Goal: Task Accomplishment & Management: Use online tool/utility

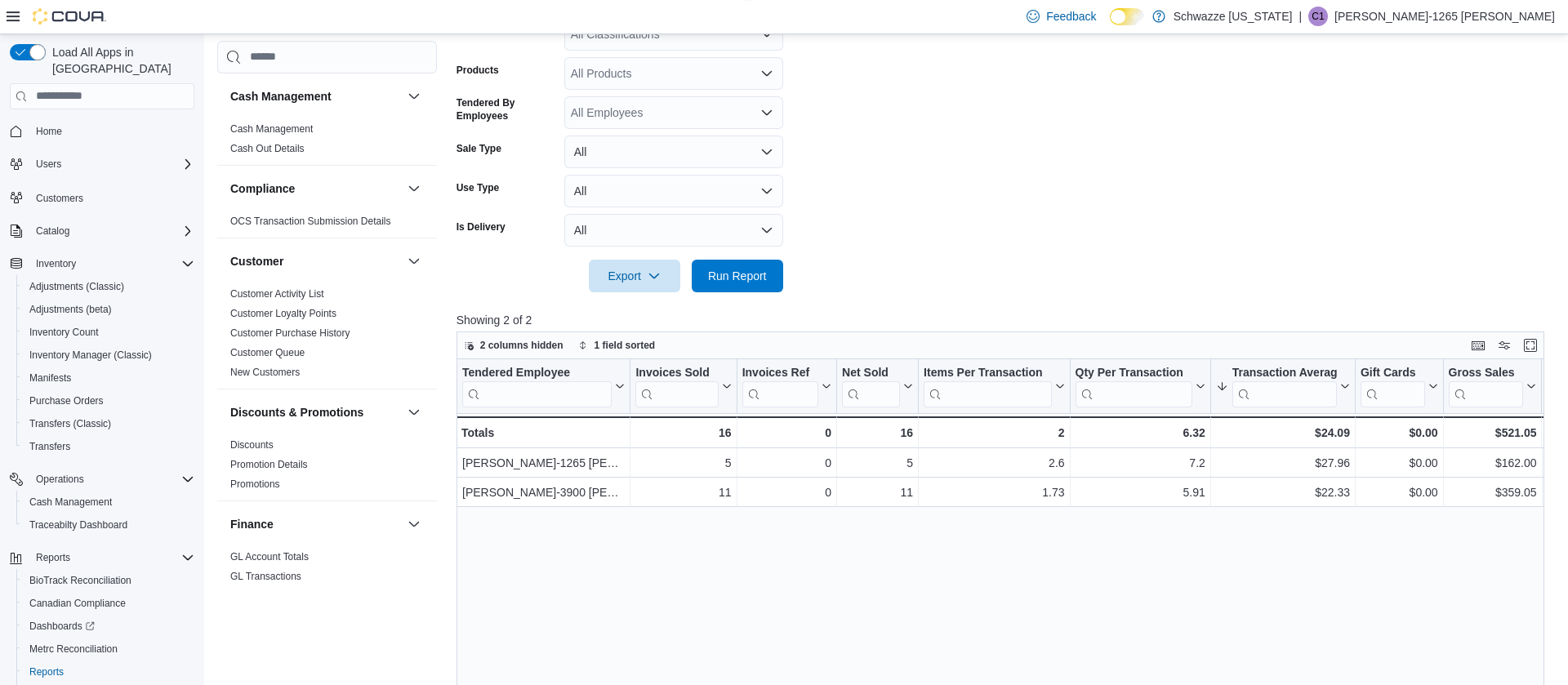
scroll to position [919, 0]
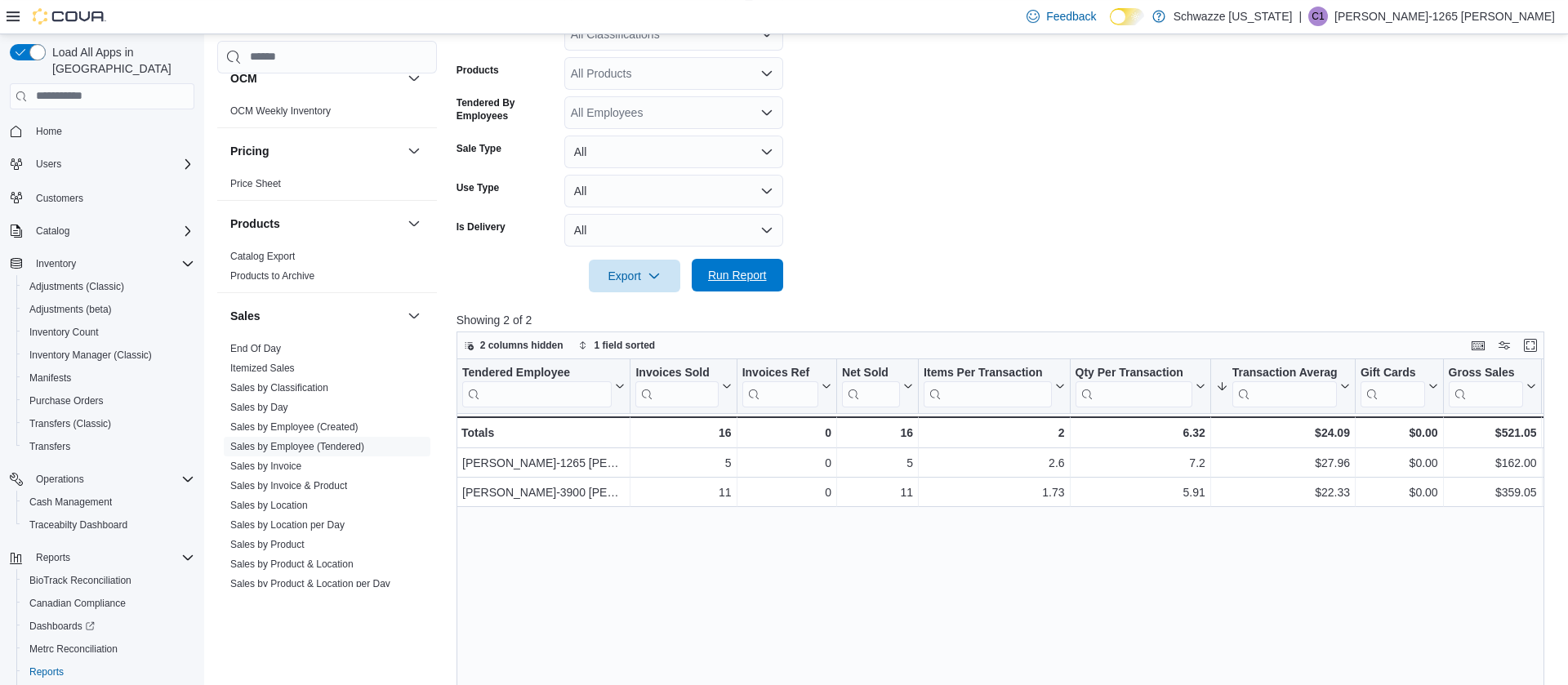
click at [747, 275] on span "Run Report" at bounding box center [737, 274] width 59 height 16
click at [716, 272] on span "Run Report" at bounding box center [737, 274] width 59 height 16
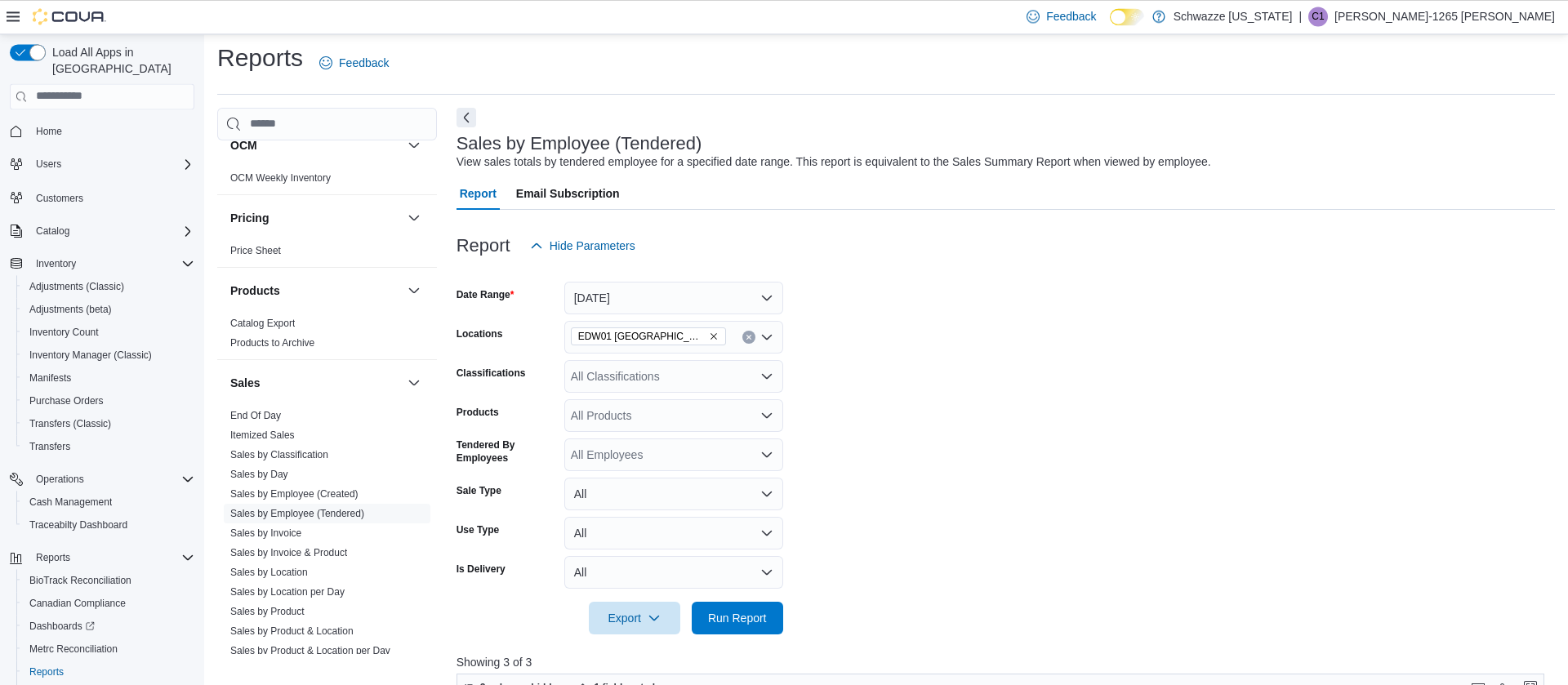
scroll to position [0, 0]
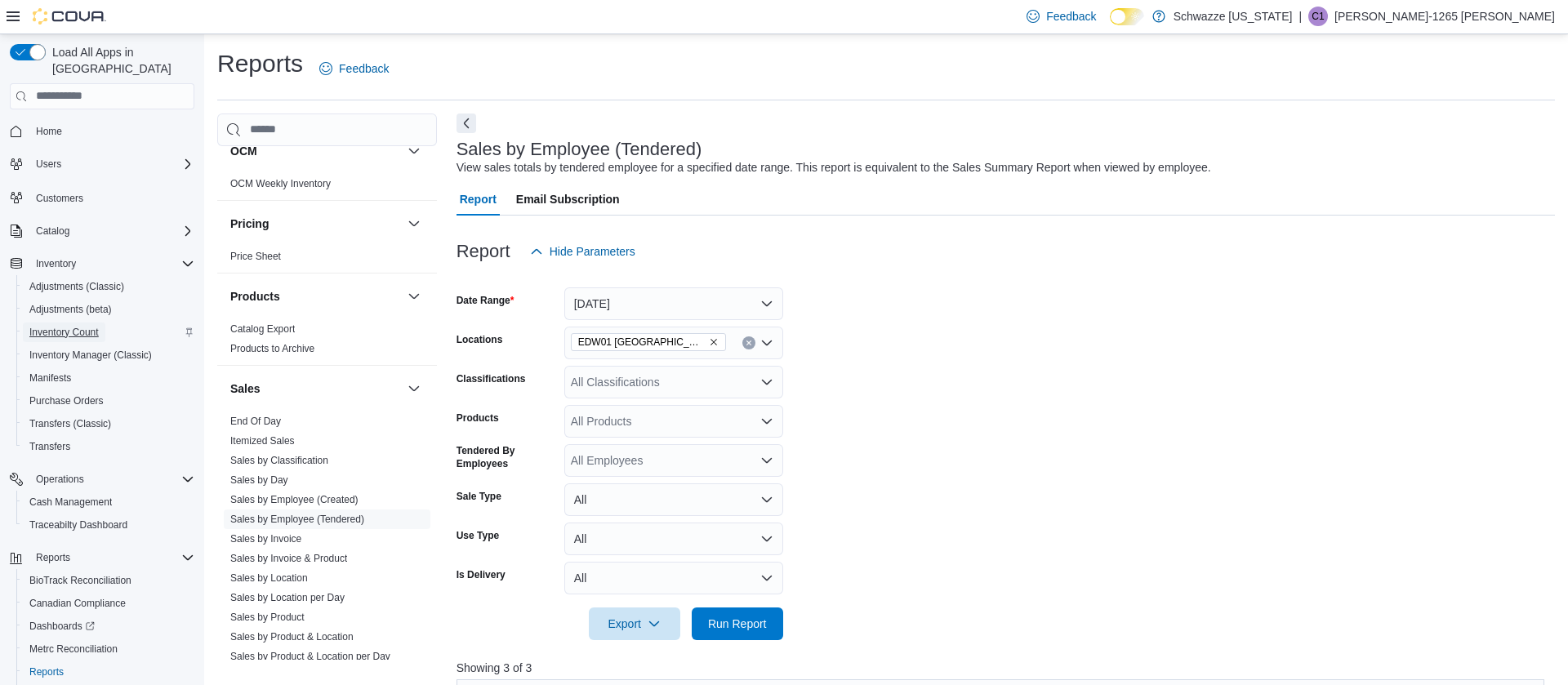
click at [47, 325] on span "Inventory Count" at bounding box center [63, 332] width 69 height 13
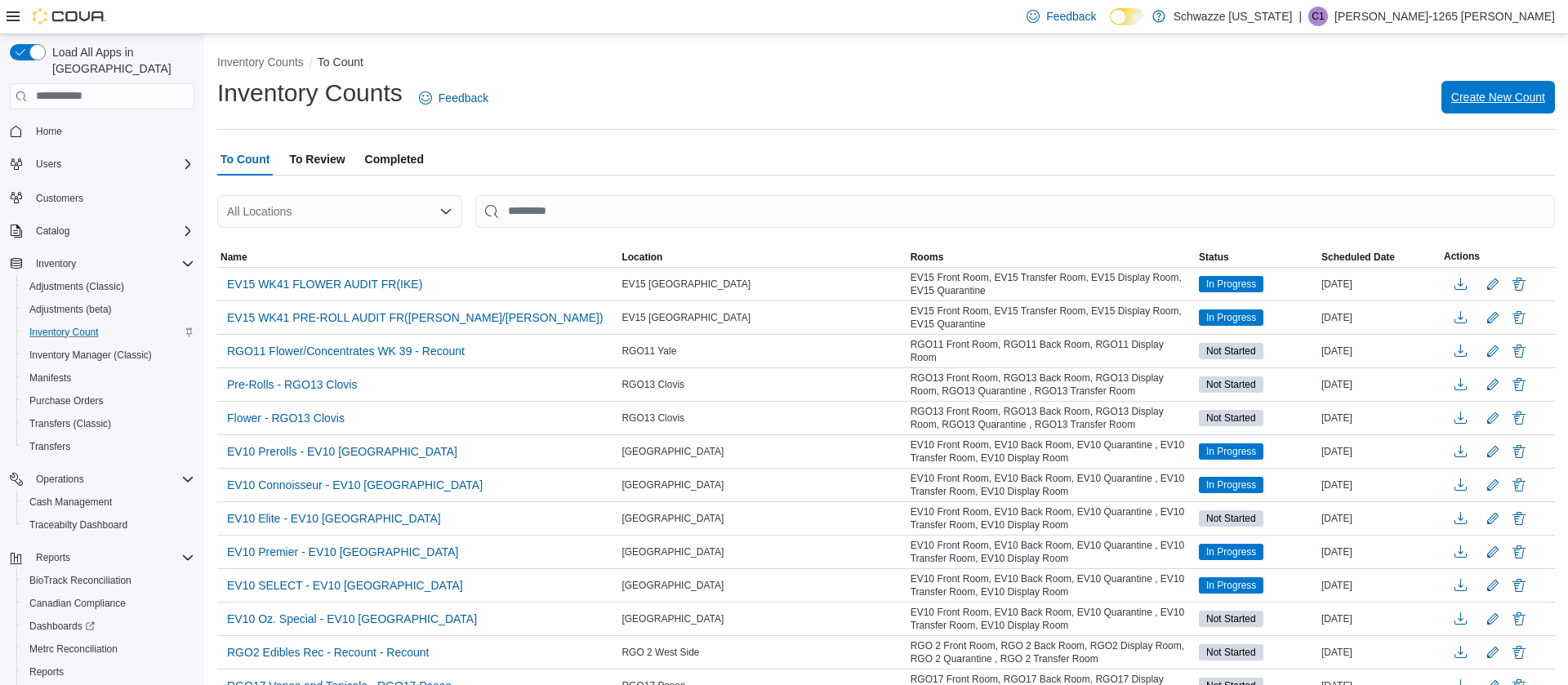
click at [1505, 100] on span "Create New Count" at bounding box center [1497, 97] width 94 height 16
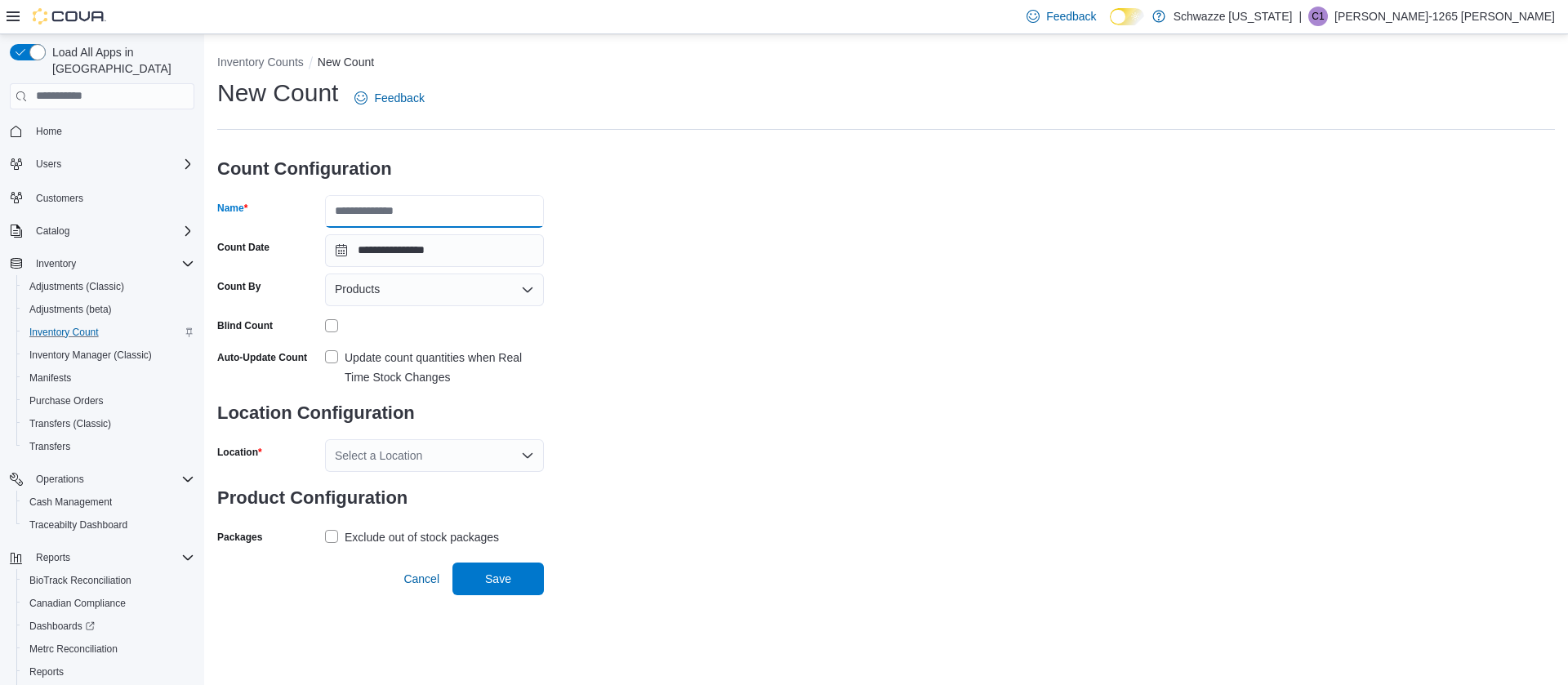
click at [366, 212] on input "Name" at bounding box center [434, 211] width 218 height 33
type input "**********"
click at [360, 290] on span "Products" at bounding box center [357, 289] width 44 height 20
click at [363, 337] on span "Classifications" at bounding box center [444, 341] width 180 height 16
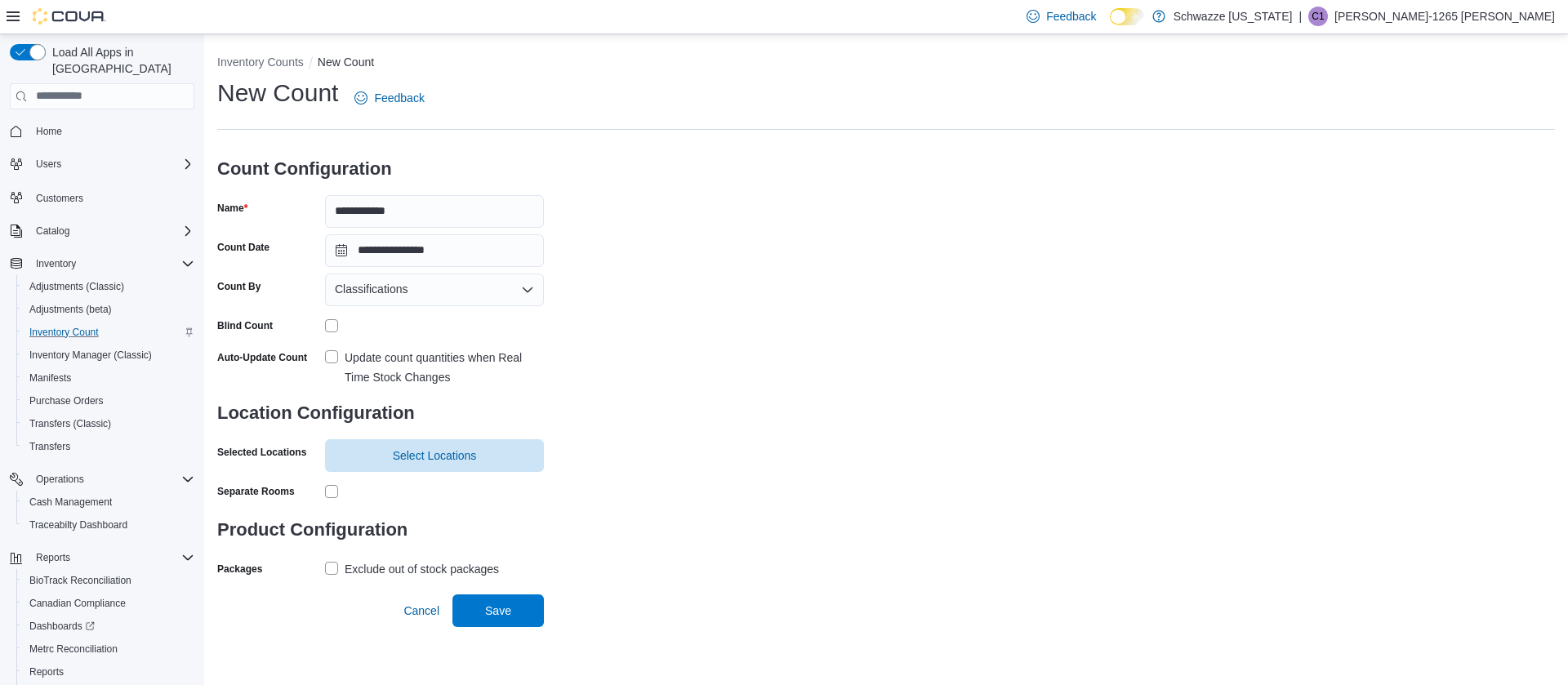
click at [330, 356] on label "Update count quantities when Real Time Stock Changes" at bounding box center [434, 367] width 218 height 39
drag, startPoint x: 384, startPoint y: 469, endPoint x: 403, endPoint y: 458, distance: 22.0
click at [403, 458] on span "Select Locations" at bounding box center [434, 455] width 200 height 33
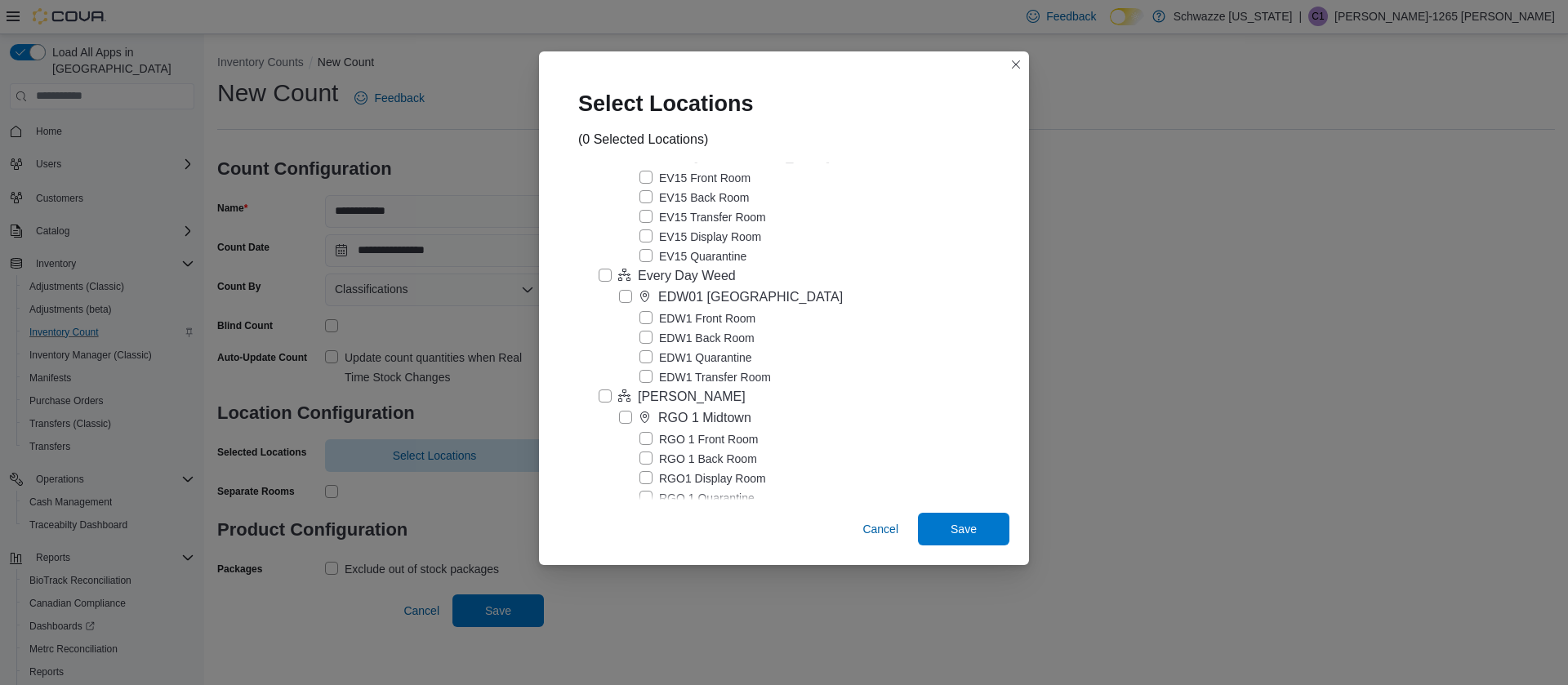
scroll to position [2305, 0]
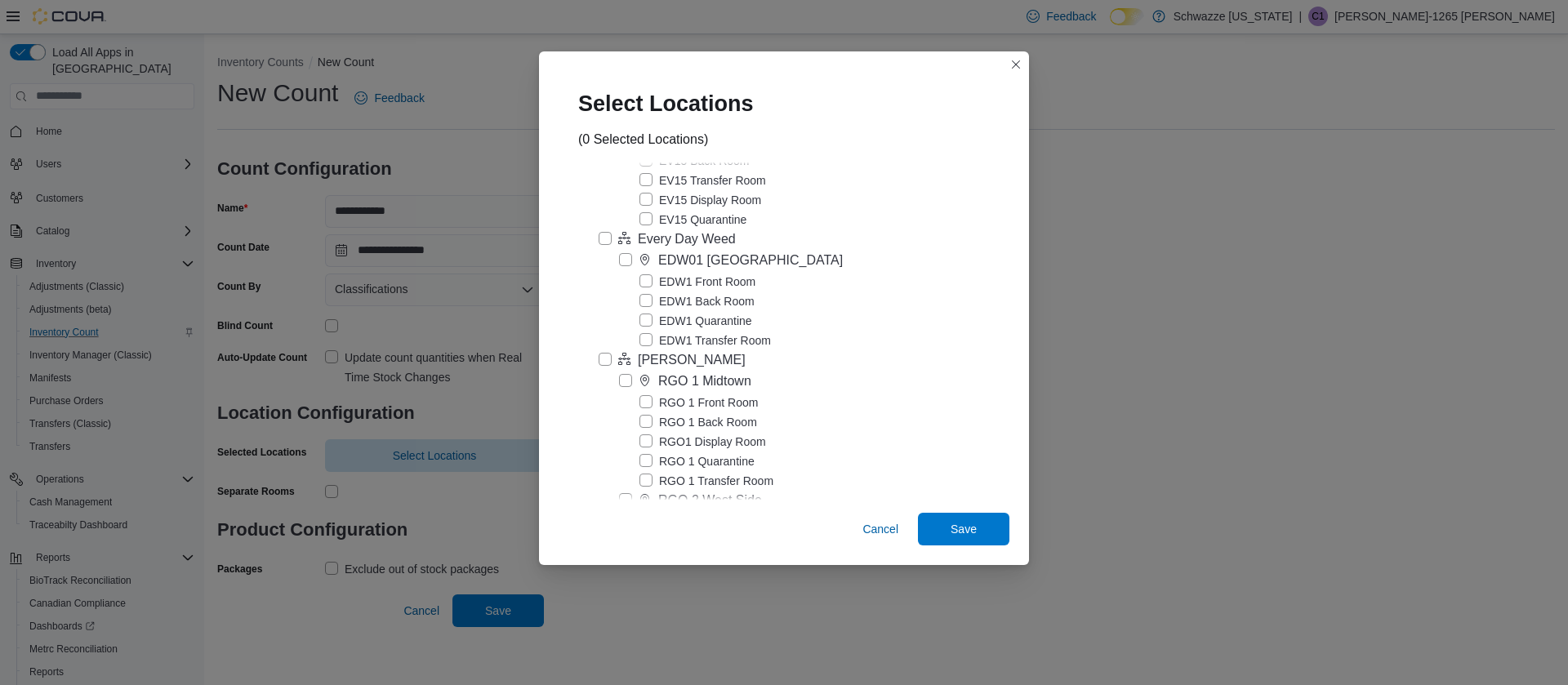
click at [606, 249] on label "Every Day Weed" at bounding box center [667, 239] width 137 height 20
click at [962, 524] on span "Save" at bounding box center [964, 528] width 26 height 16
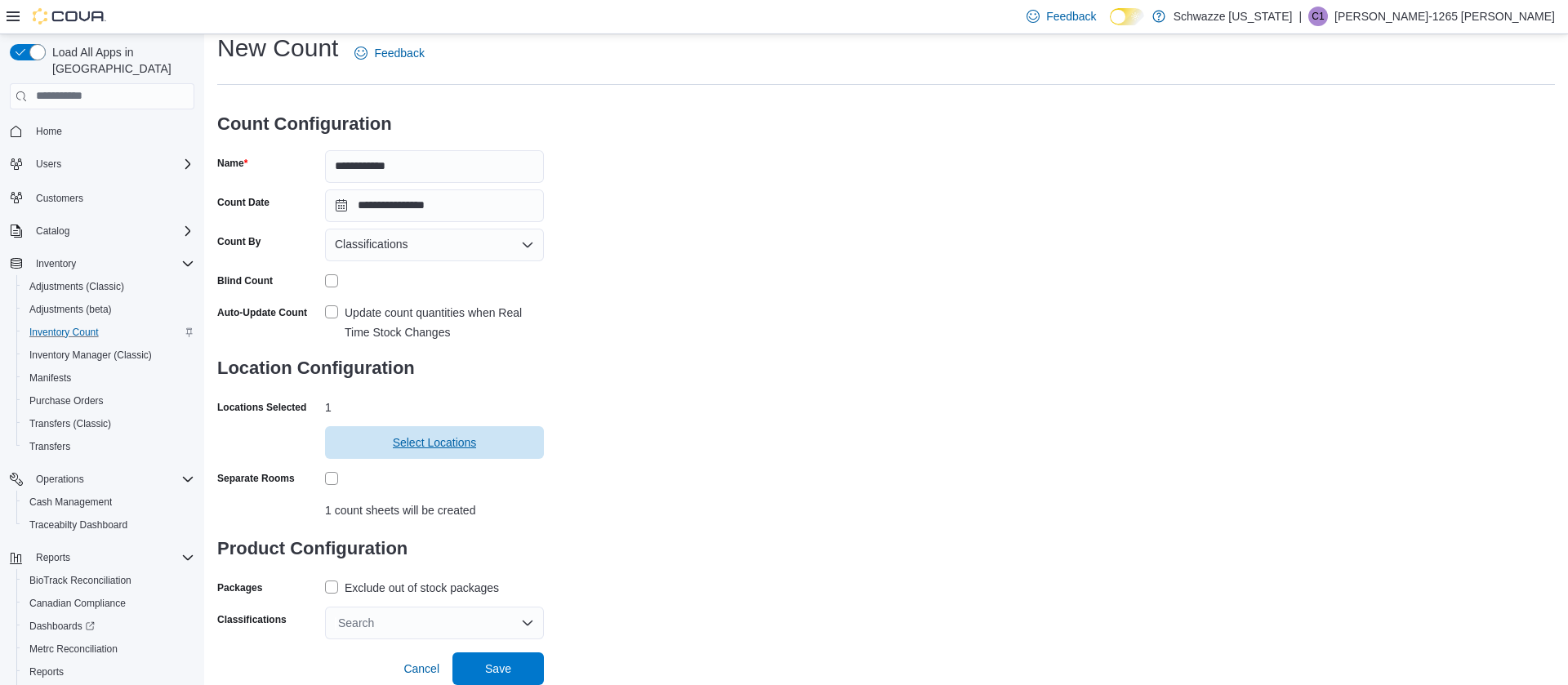
scroll to position [58, 0]
click at [331, 578] on label "Exclude out of stock packages" at bounding box center [412, 588] width 174 height 20
click at [358, 607] on div "Search" at bounding box center [434, 623] width 218 height 33
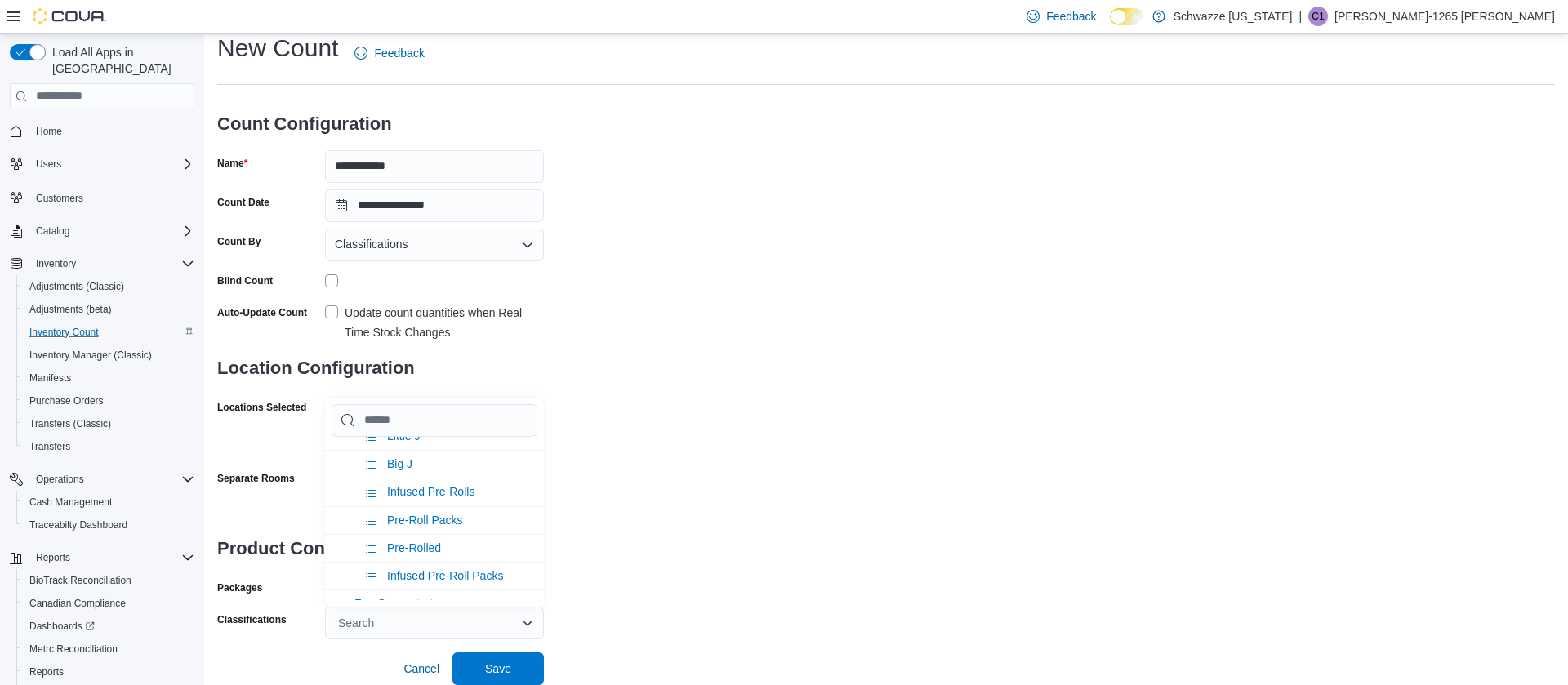
scroll to position [274, 0]
click at [544, 428] on div "**********" at bounding box center [886, 336] width 1337 height 607
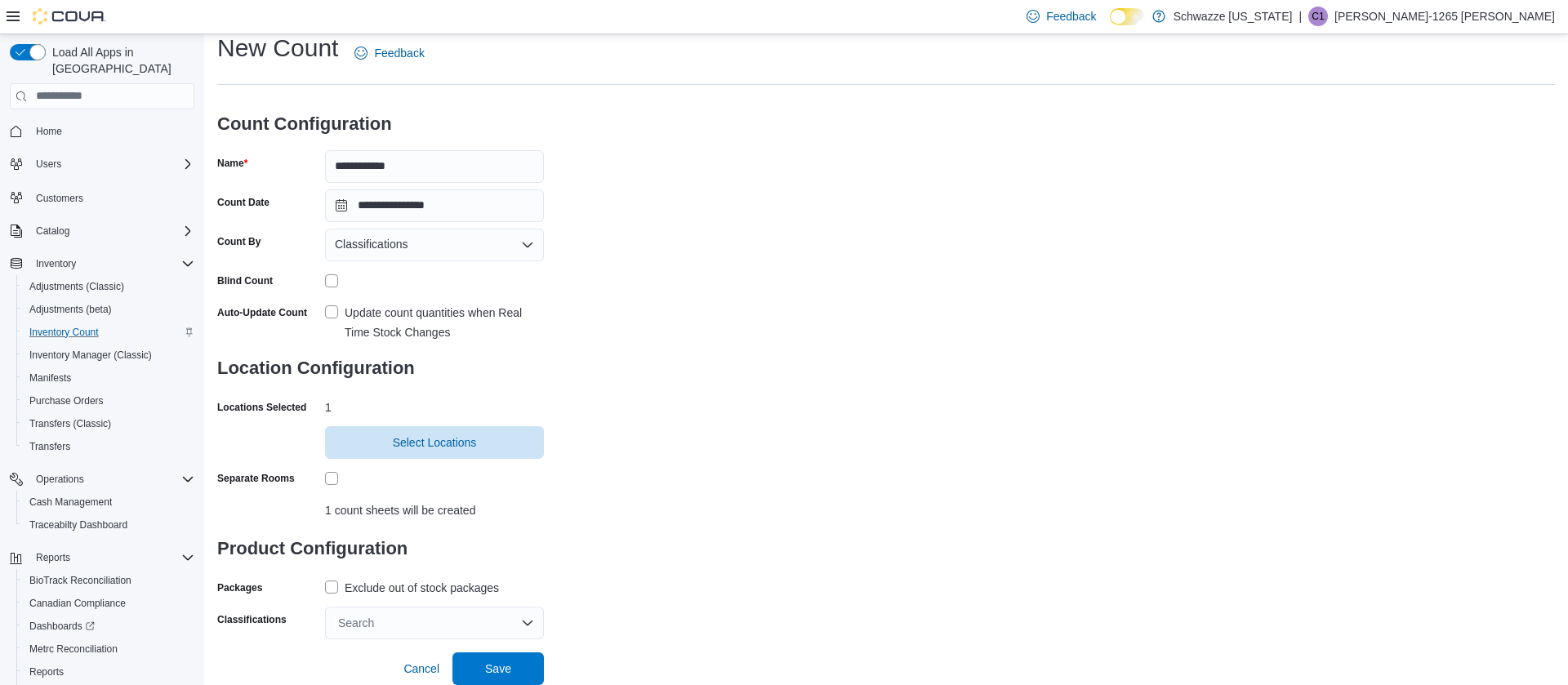
scroll to position [47, 0]
click at [471, 624] on div "Search" at bounding box center [434, 623] width 218 height 33
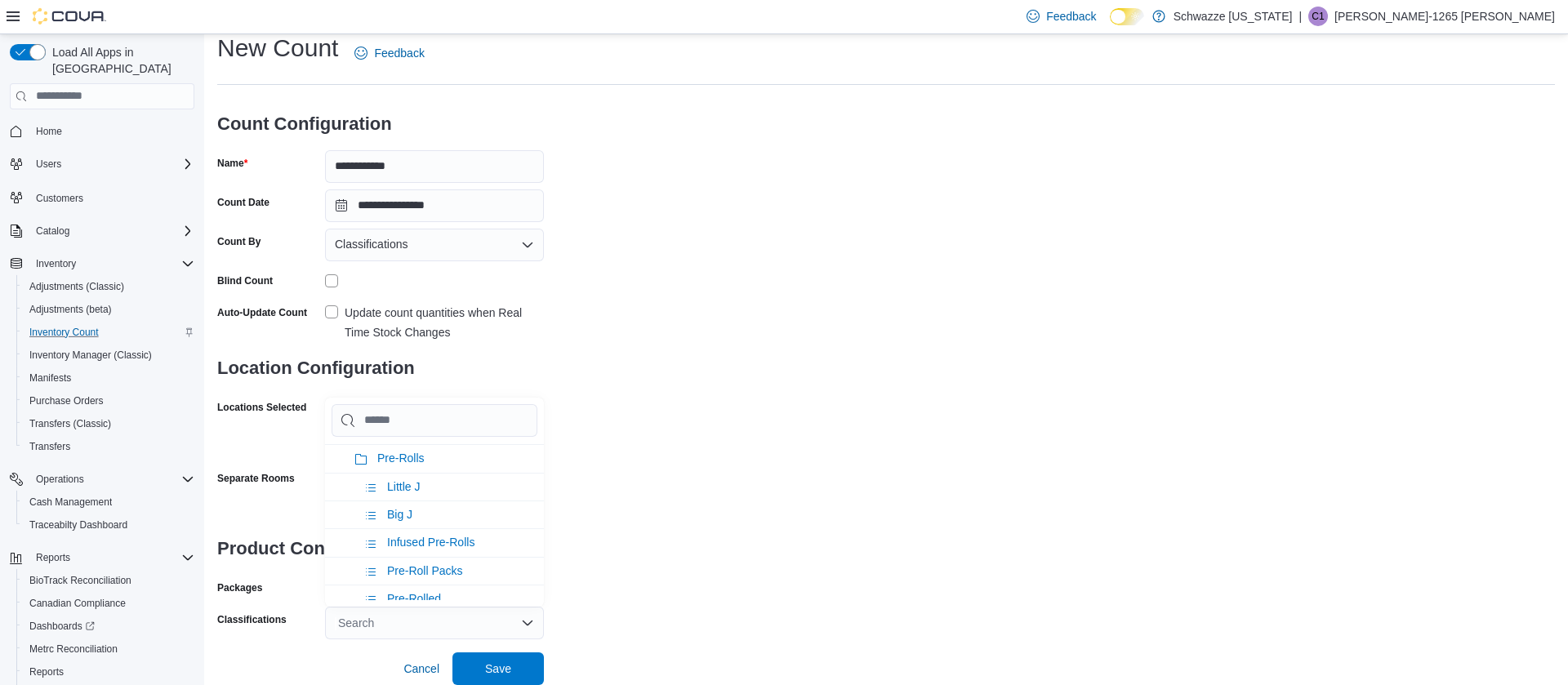
scroll to position [222, 0]
click at [420, 454] on span "Pre-Rolls" at bounding box center [401, 456] width 47 height 13
click at [513, 659] on span "Save" at bounding box center [498, 668] width 72 height 33
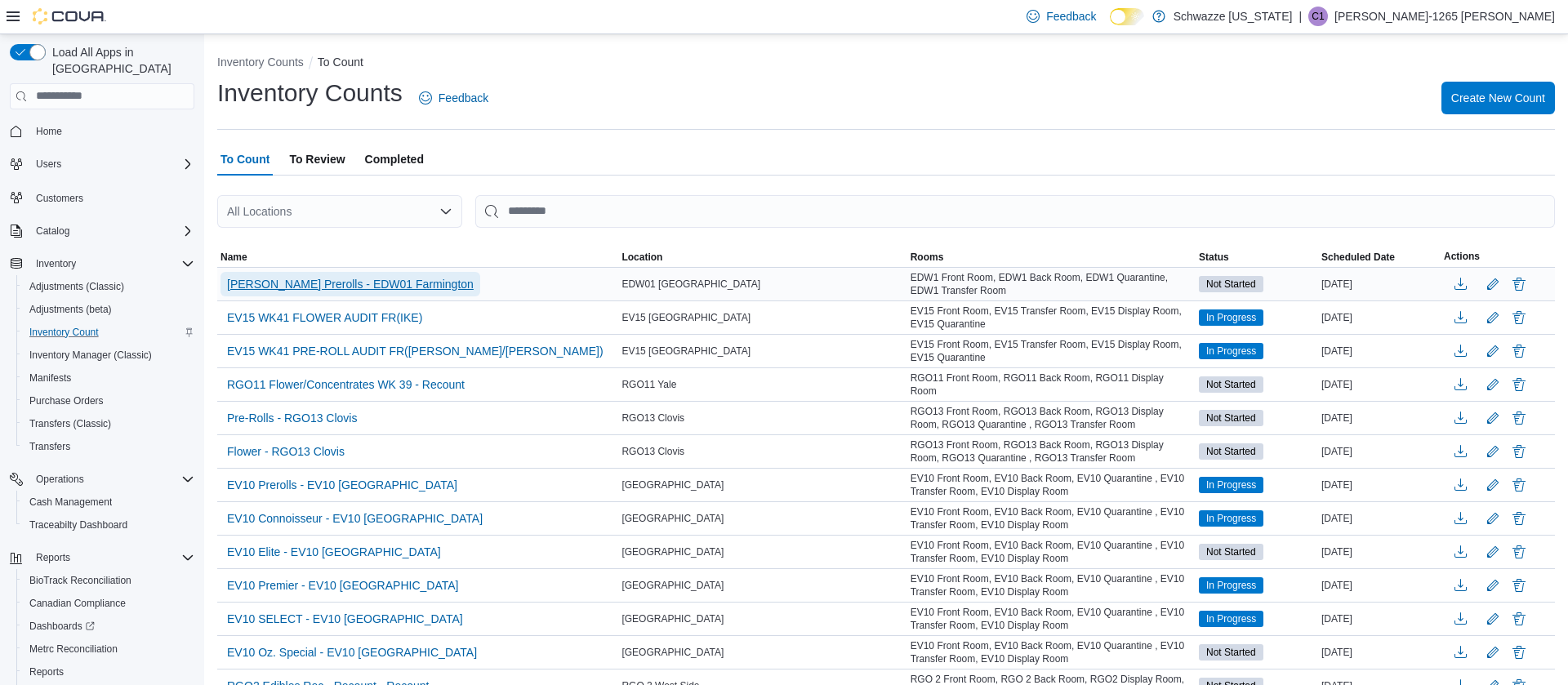
click at [301, 283] on span "[PERSON_NAME] Prerolls - EDW01 Farmington" at bounding box center [350, 284] width 247 height 16
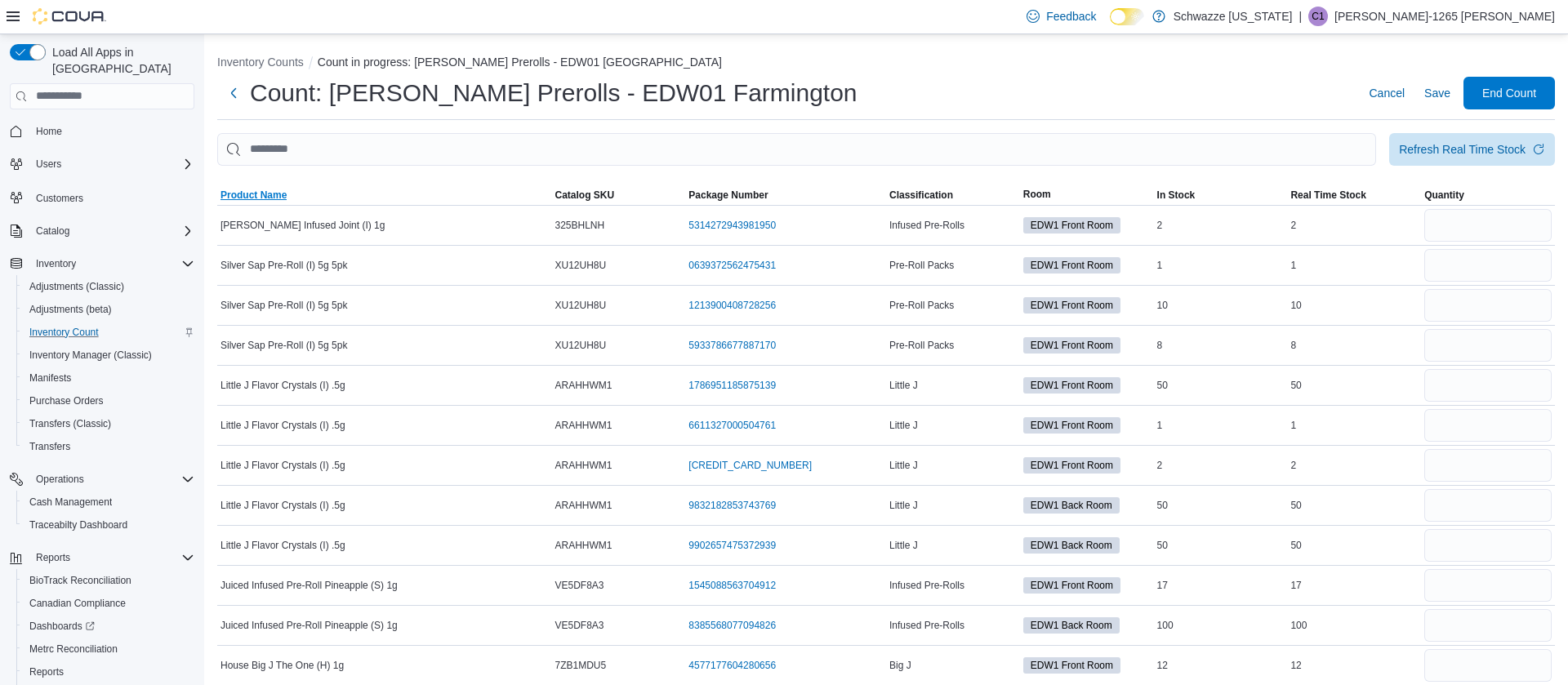
click at [270, 192] on span "Product Name" at bounding box center [253, 195] width 66 height 13
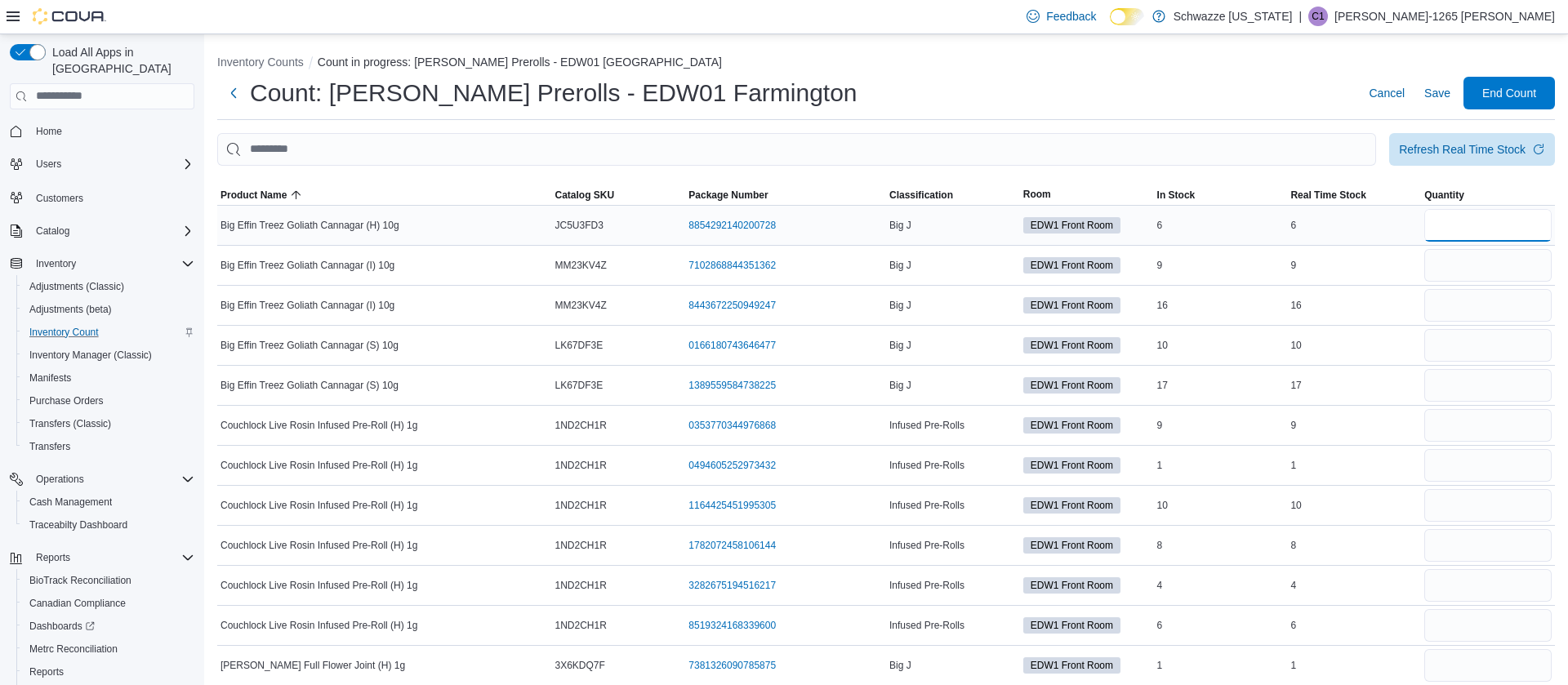
click at [1496, 235] on input "number" at bounding box center [1488, 225] width 128 height 33
type input "*"
click at [1461, 254] on input "number" at bounding box center [1488, 265] width 128 height 33
type input "*"
click at [1482, 318] on input "number" at bounding box center [1488, 306] width 128 height 33
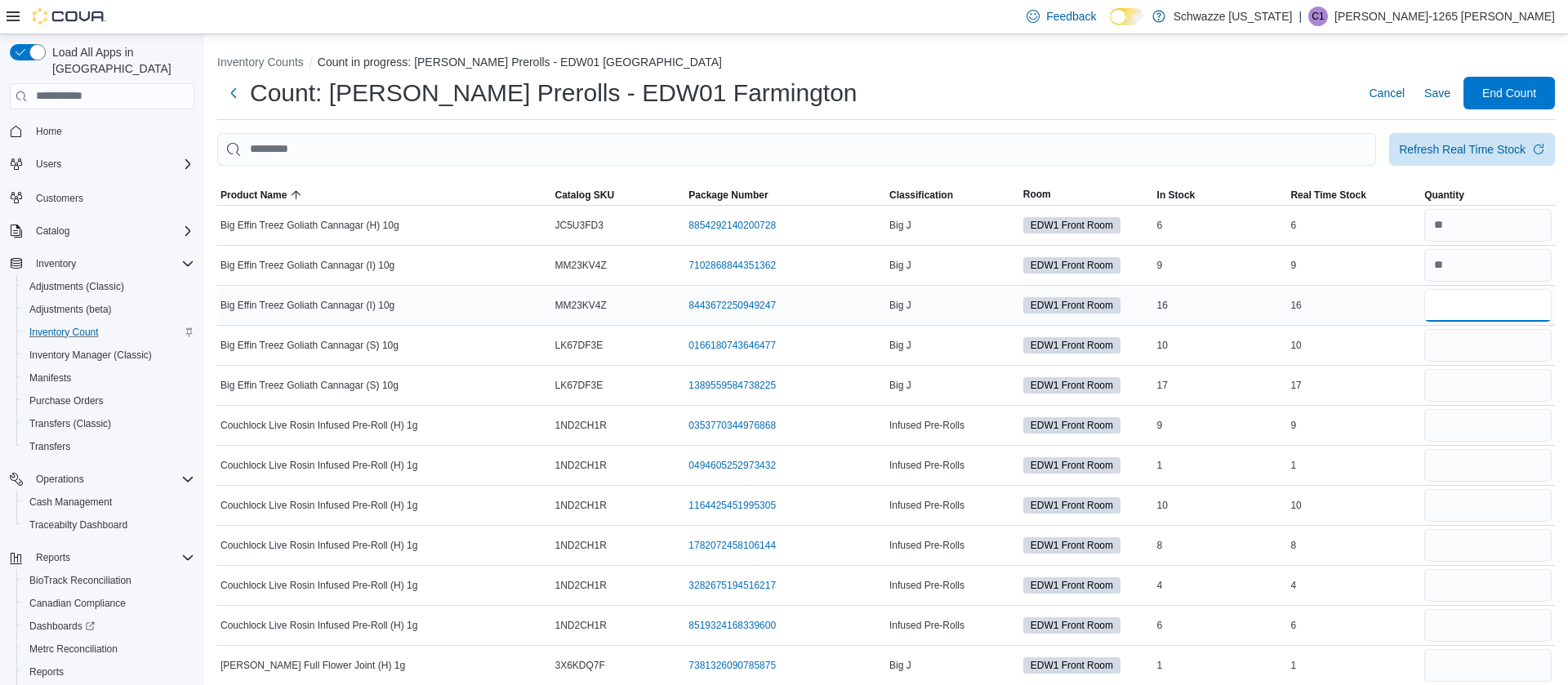
click at [1482, 318] on input "number" at bounding box center [1488, 306] width 128 height 33
type input "**"
click at [1473, 353] on input "number" at bounding box center [1488, 345] width 128 height 33
type input "**"
click at [1431, 393] on input "number" at bounding box center [1488, 385] width 128 height 33
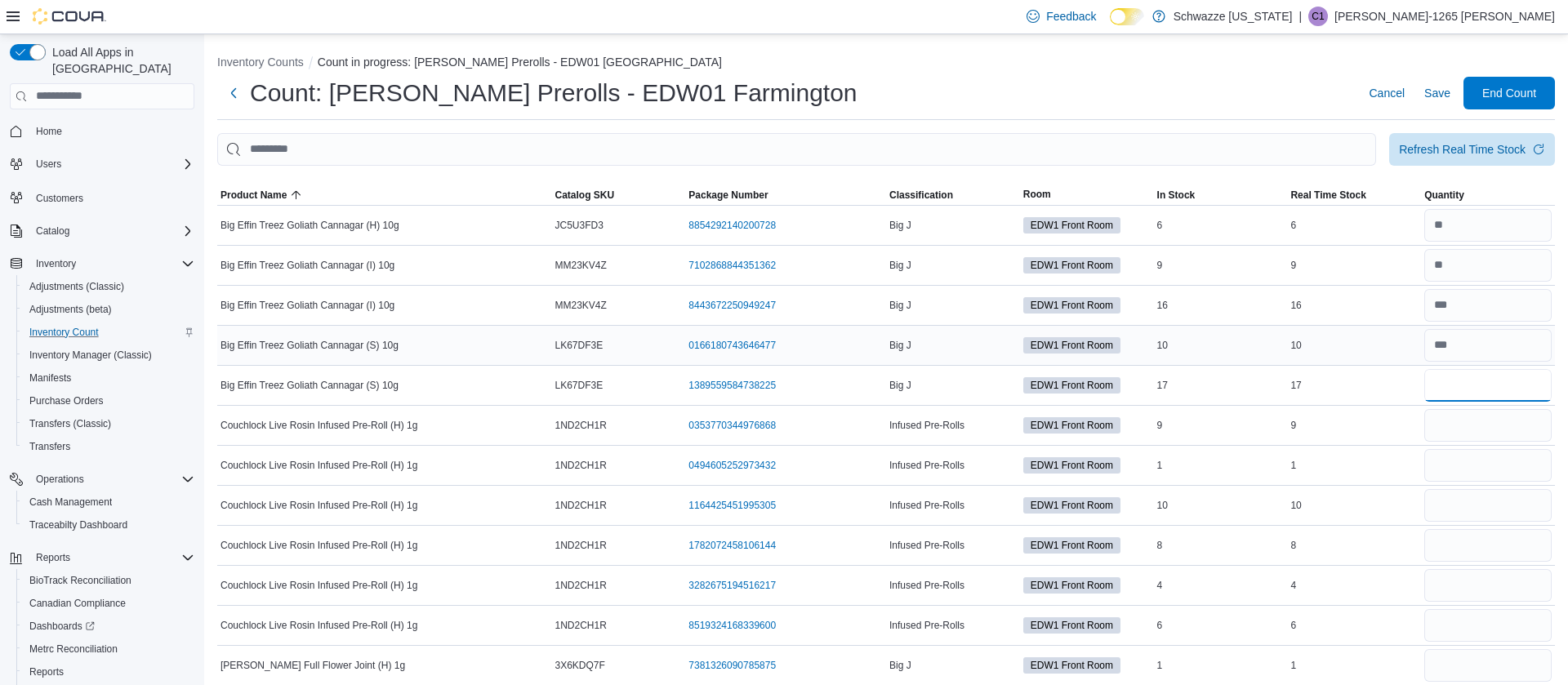
type input "**"
click at [1440, 349] on input "number" at bounding box center [1488, 345] width 128 height 33
type input "**"
click at [1445, 417] on input "number" at bounding box center [1488, 426] width 128 height 33
type input "*"
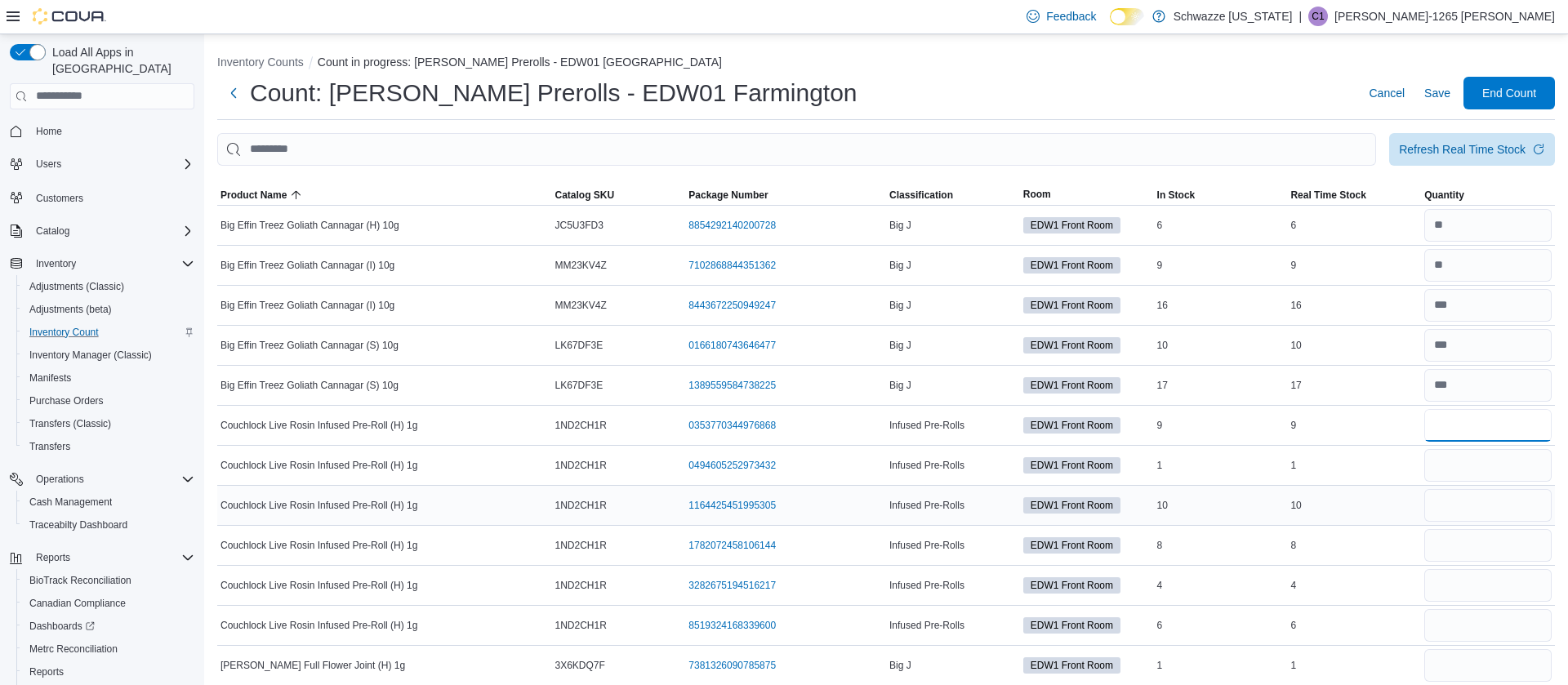
type input "*"
click at [1437, 511] on input "number" at bounding box center [1488, 505] width 128 height 33
type input "*"
click at [1452, 416] on input "number" at bounding box center [1488, 426] width 128 height 33
type input "*"
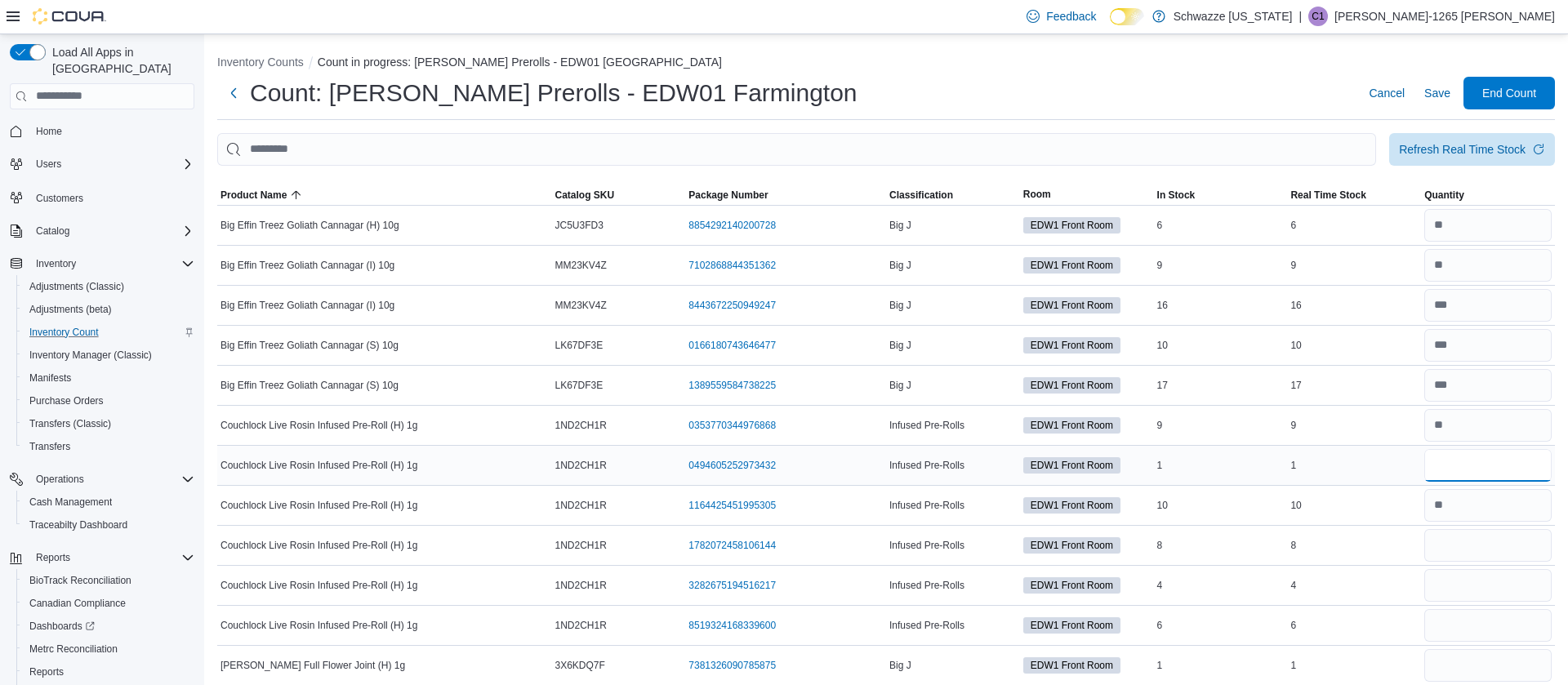
click at [1440, 467] on input "number" at bounding box center [1488, 465] width 128 height 33
drag, startPoint x: 1440, startPoint y: 467, endPoint x: 1472, endPoint y: 531, distance: 71.6
click at [1472, 482] on input "*" at bounding box center [1488, 465] width 128 height 33
type input "*"
click at [1479, 510] on input "number" at bounding box center [1488, 505] width 128 height 33
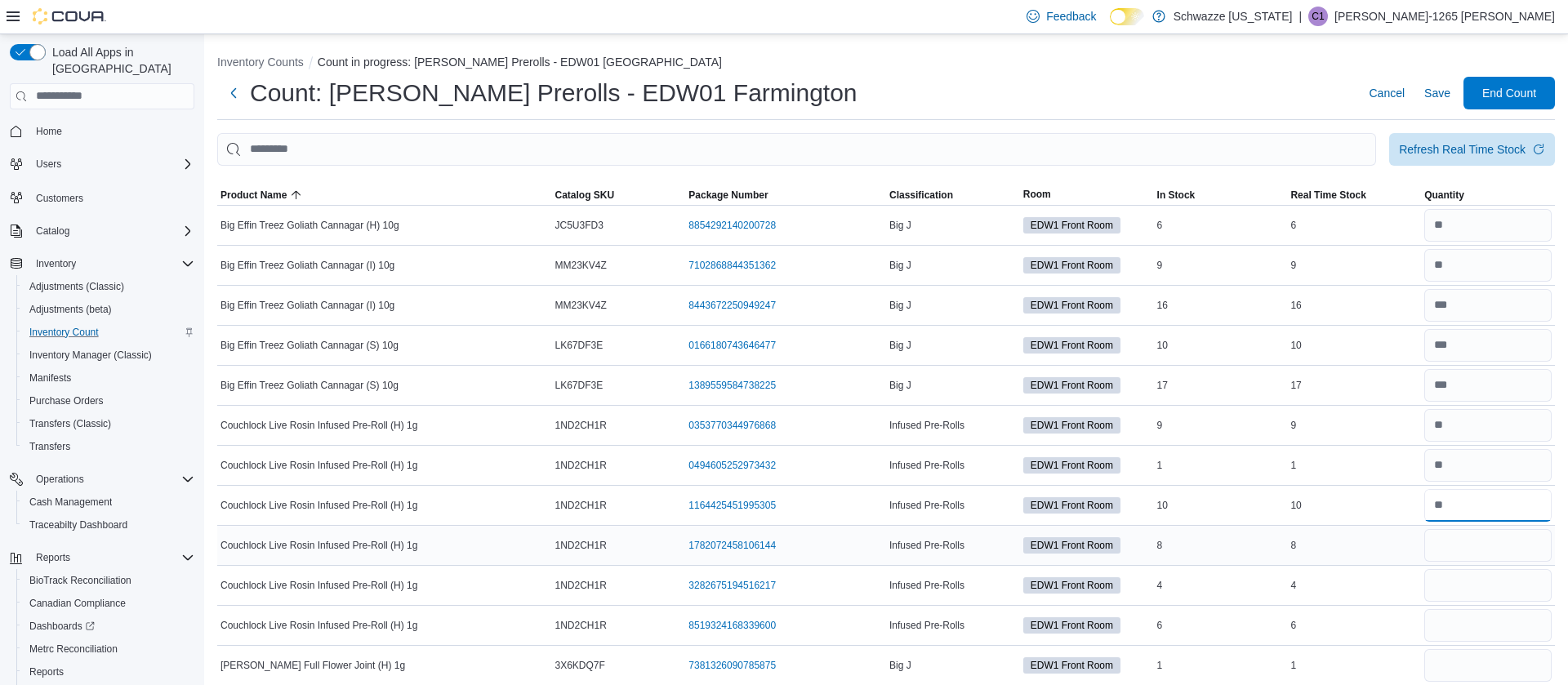
type input "*"
click at [1494, 540] on input "number" at bounding box center [1488, 545] width 128 height 33
type input "*"
click at [1467, 510] on input "number" at bounding box center [1488, 505] width 128 height 33
type input "**"
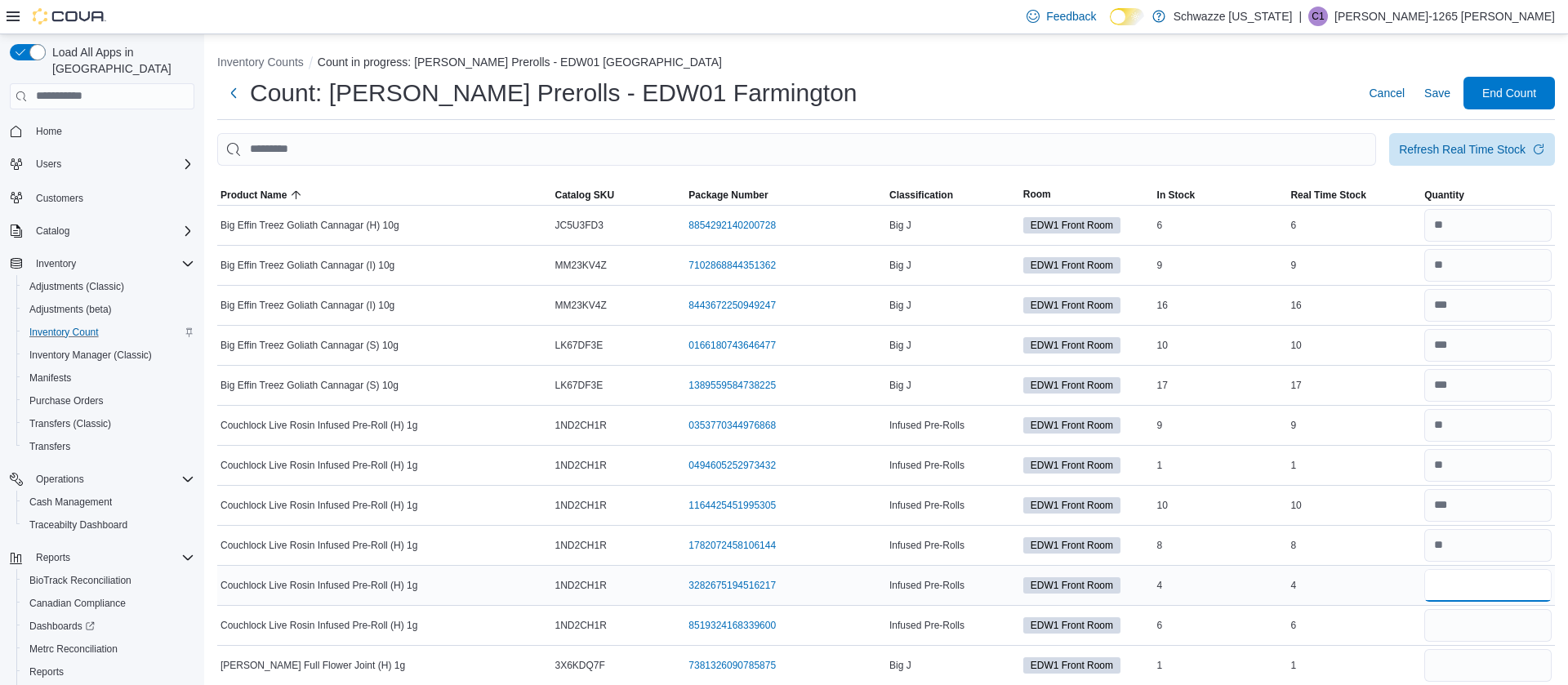
click at [1478, 578] on input "number" at bounding box center [1488, 586] width 128 height 33
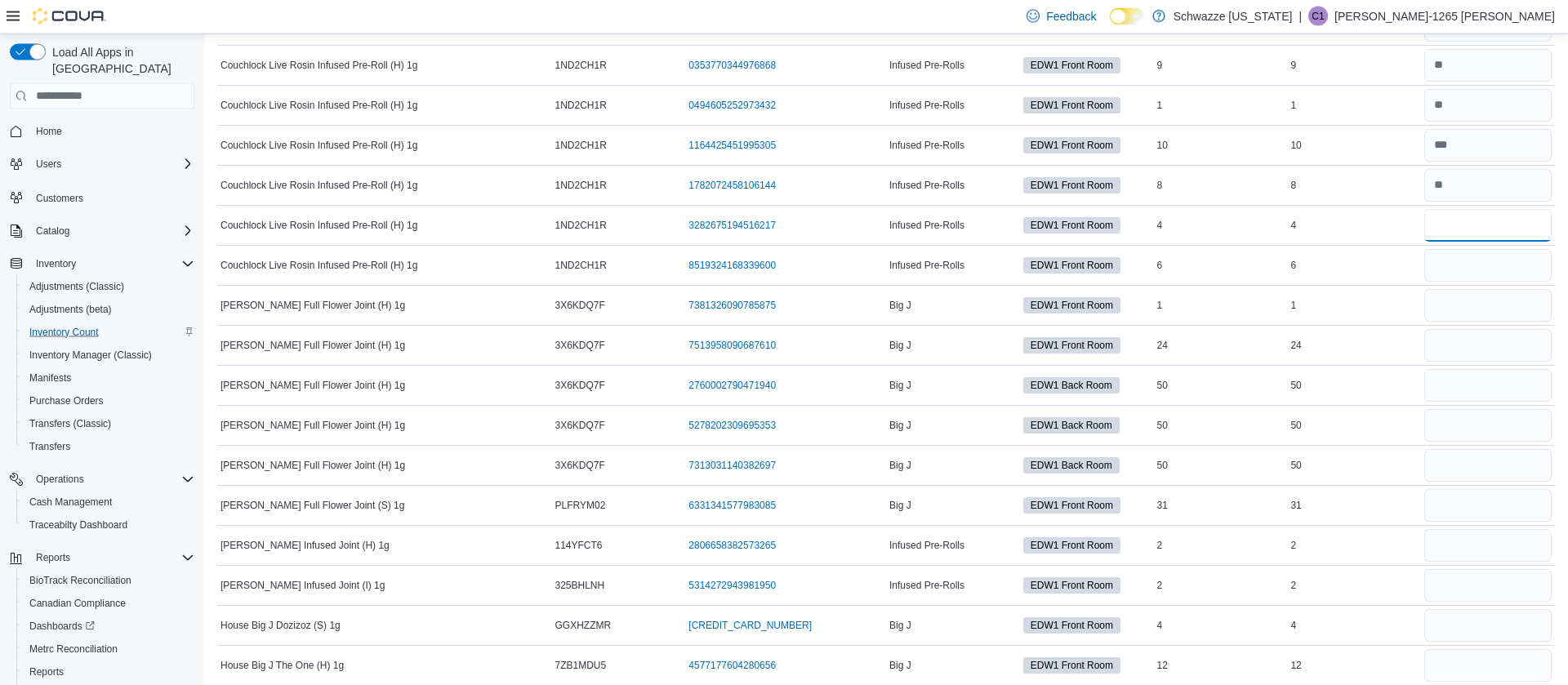
scroll to position [331, 0]
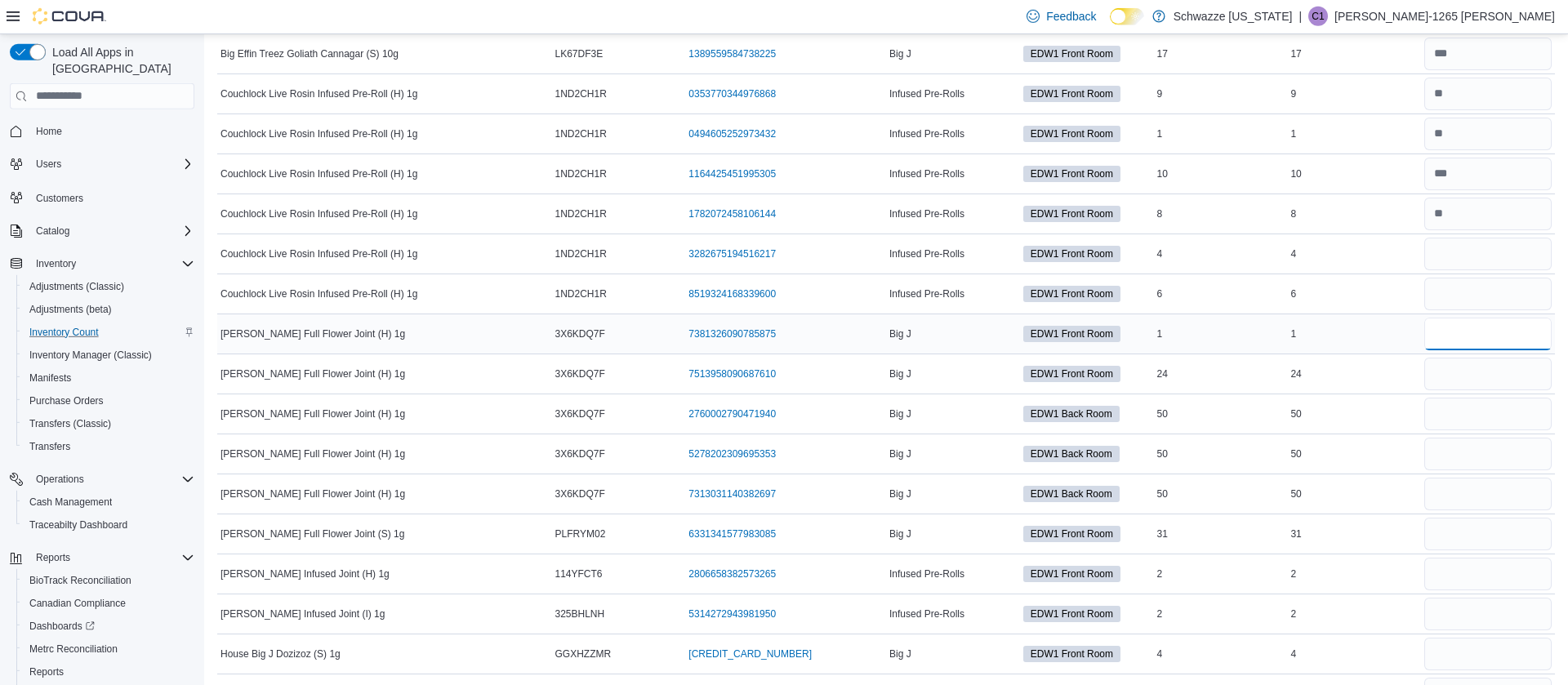
click at [1449, 330] on input "number" at bounding box center [1488, 334] width 128 height 33
type input "*"
click at [1430, 373] on input "number" at bounding box center [1488, 374] width 128 height 33
type input "**"
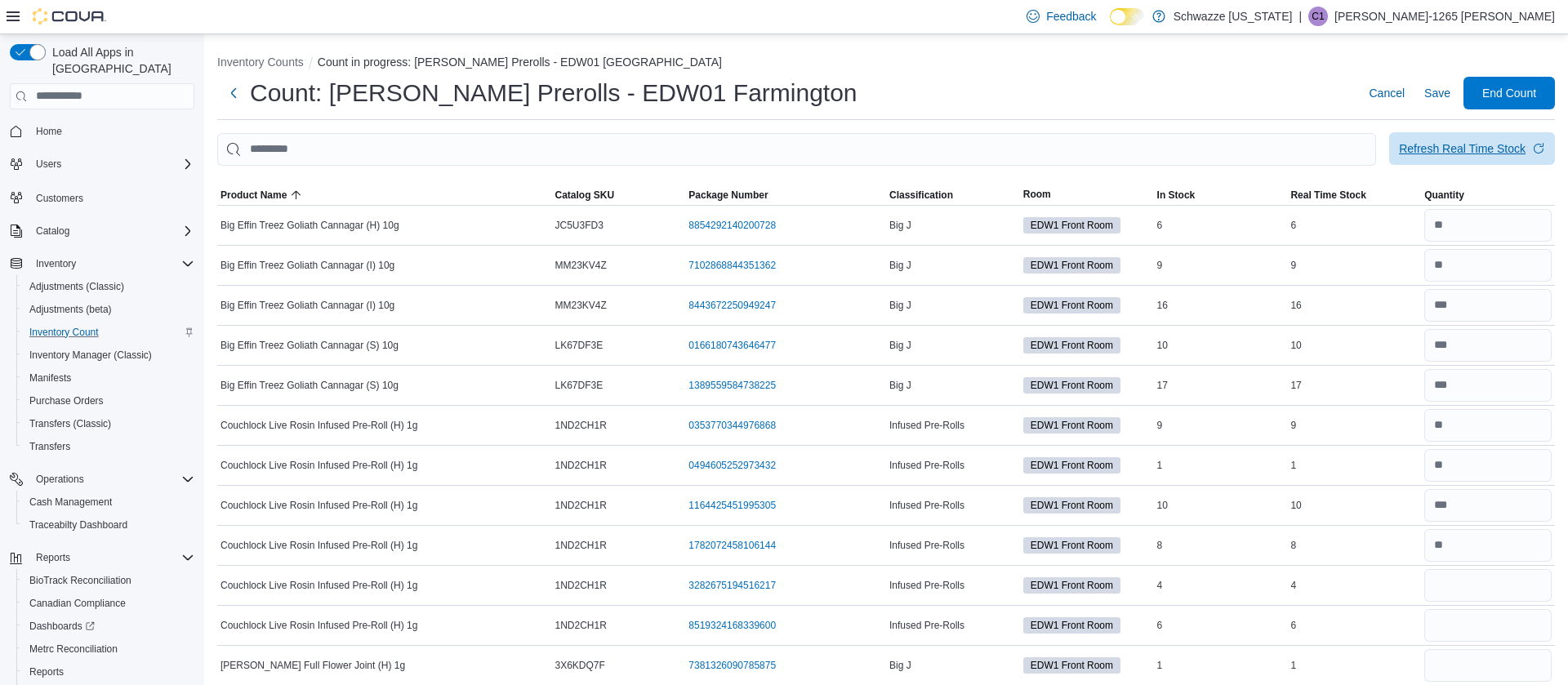
click at [1444, 158] on span "Refresh Real Time Stock" at bounding box center [1472, 149] width 147 height 33
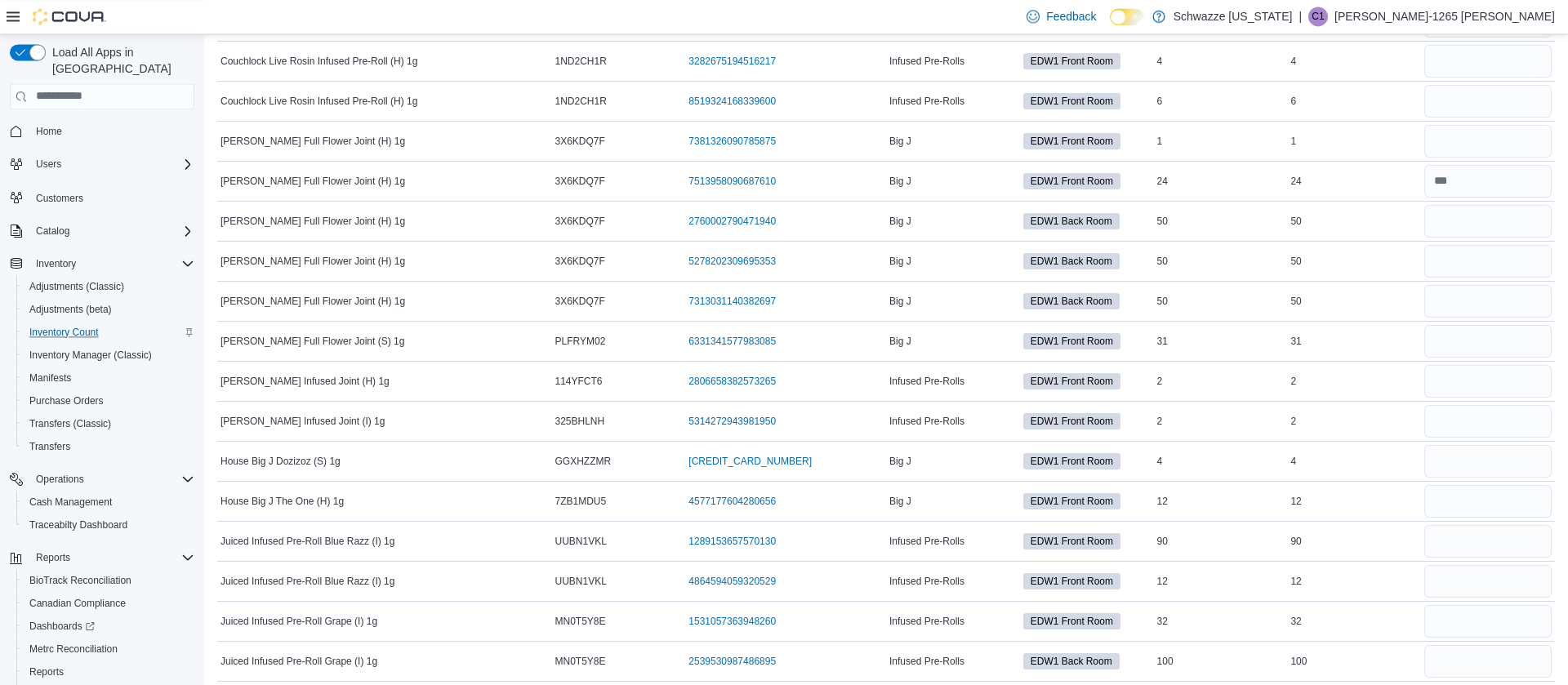
scroll to position [529, 0]
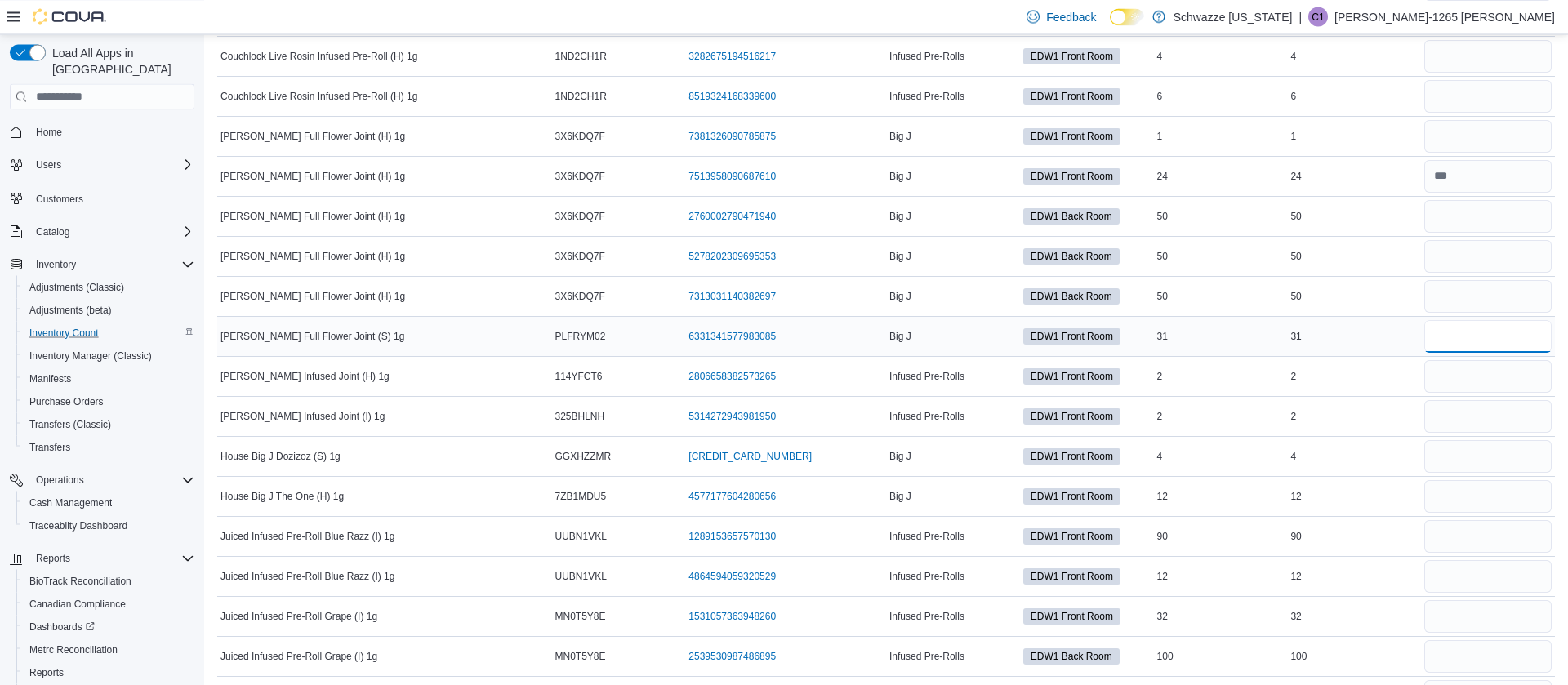
click at [1496, 338] on input "number" at bounding box center [1488, 336] width 128 height 33
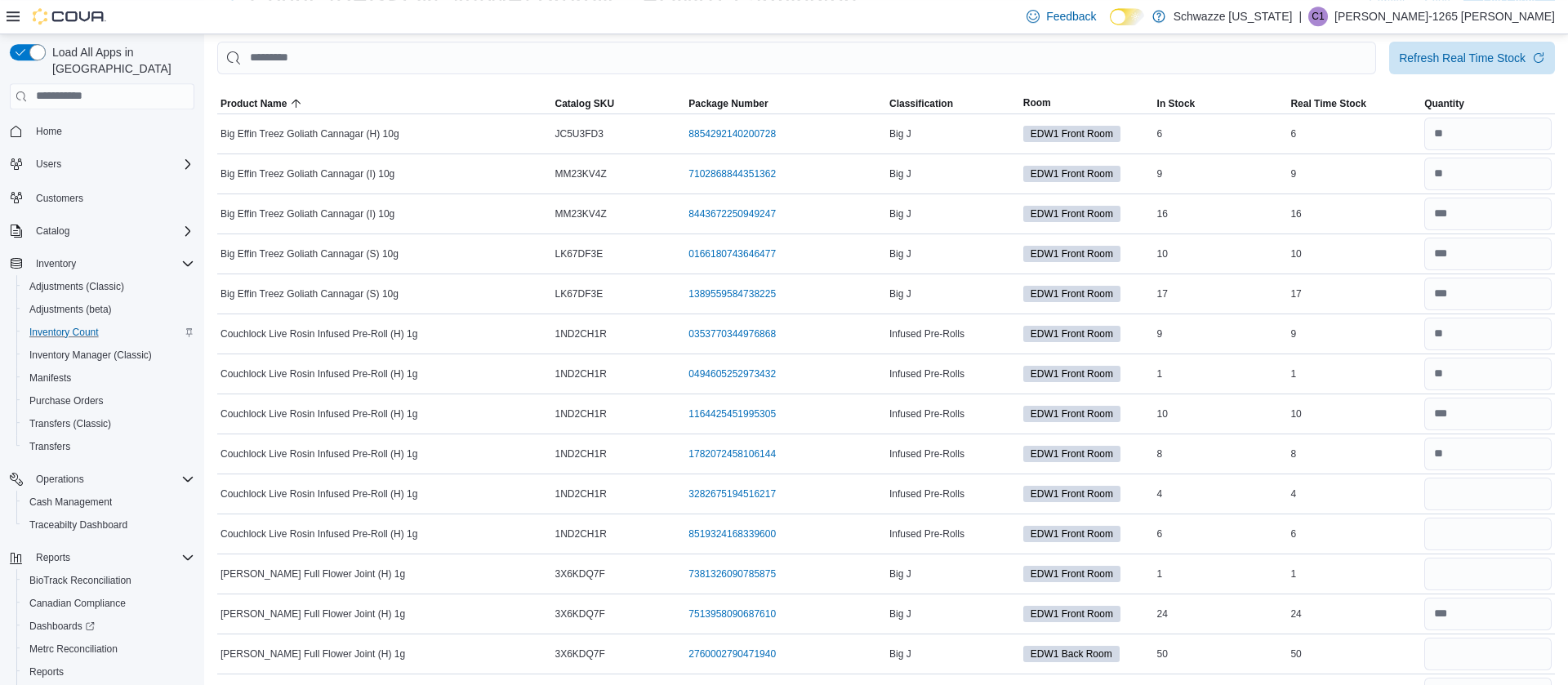
scroll to position [0, 0]
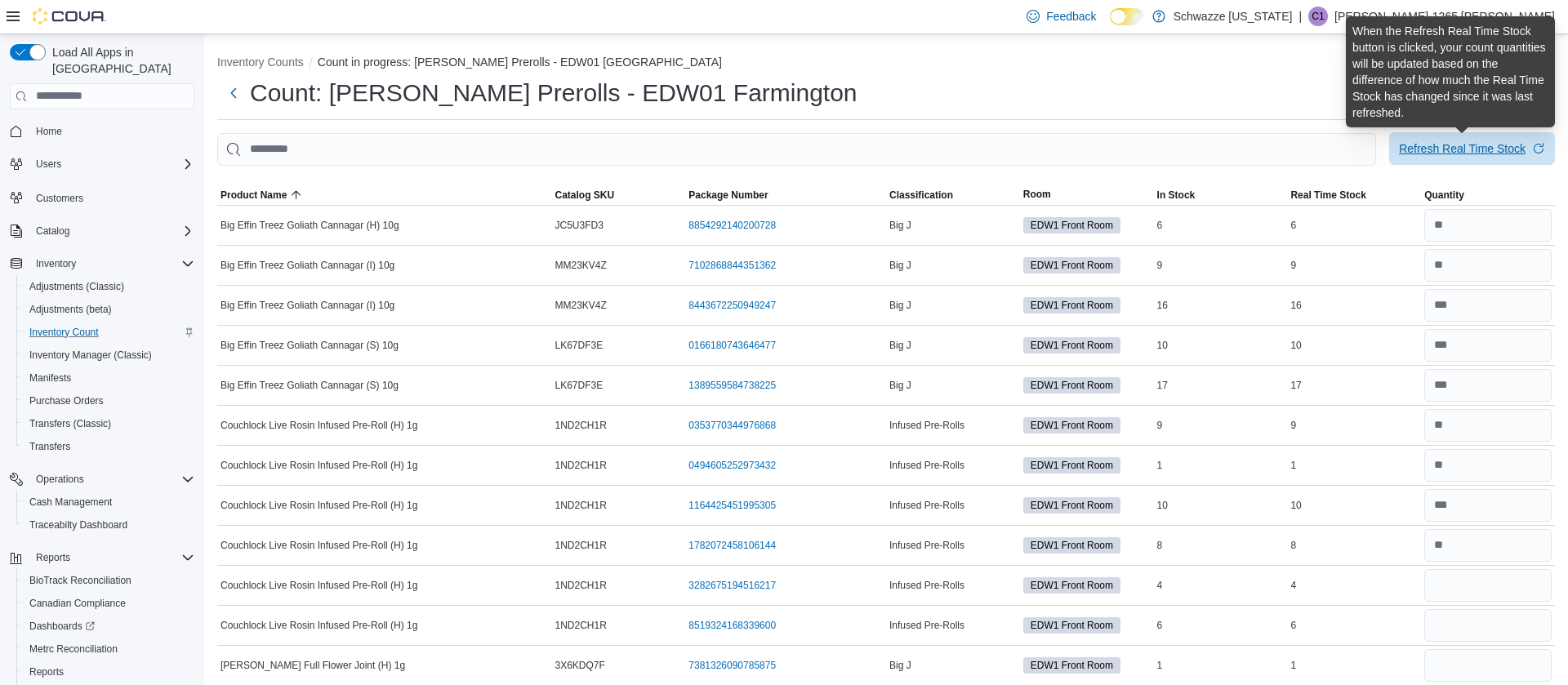
type input "**"
click at [1471, 155] on div "Refresh Real Time Stock" at bounding box center [1462, 148] width 127 height 16
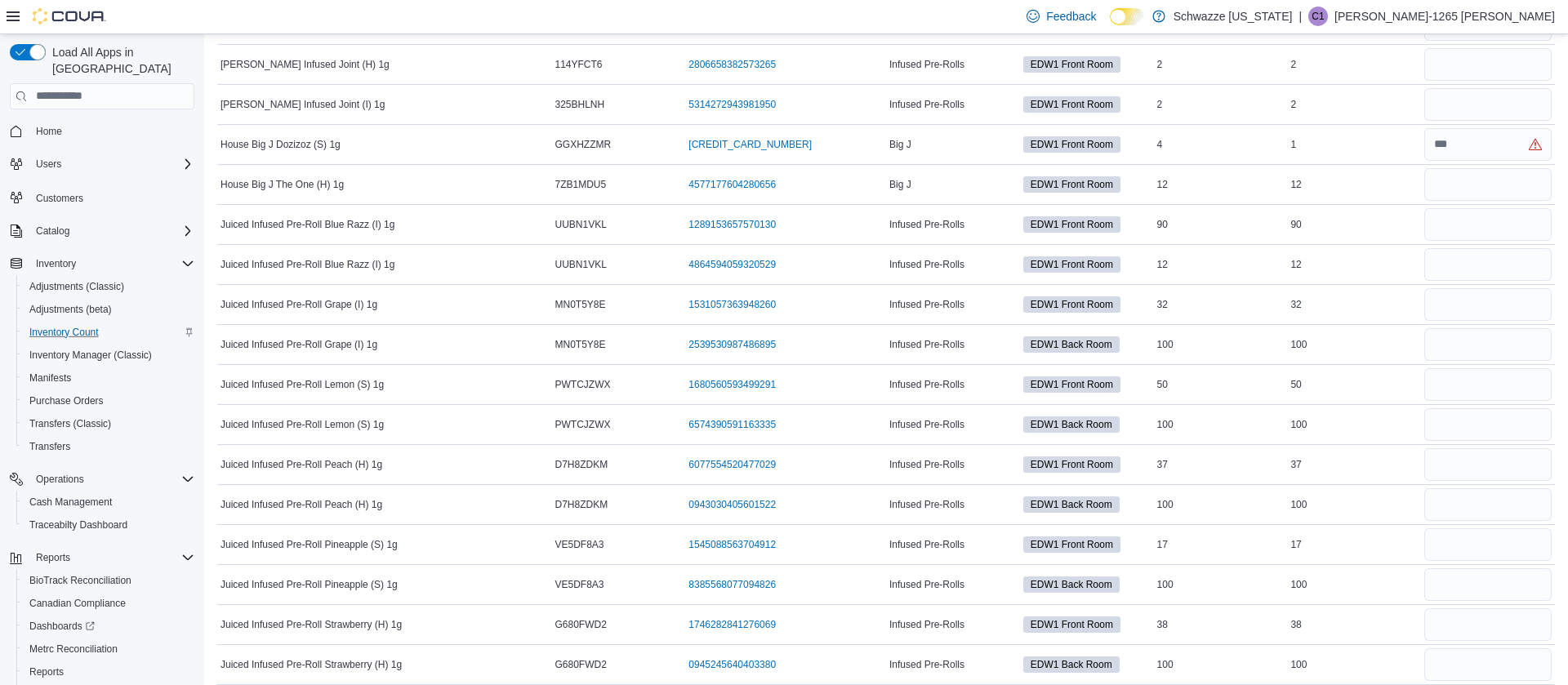
scroll to position [846, 0]
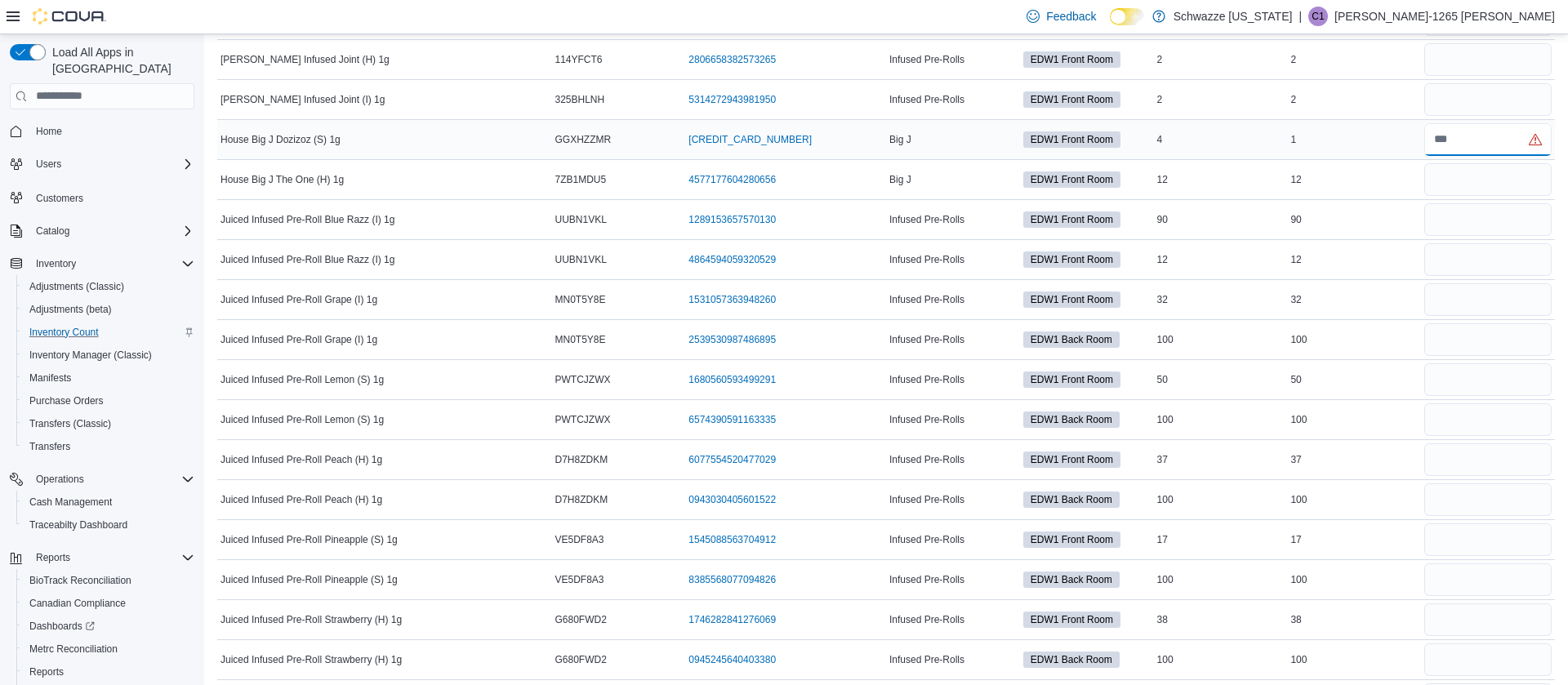
click at [1472, 132] on input "number" at bounding box center [1488, 139] width 128 height 33
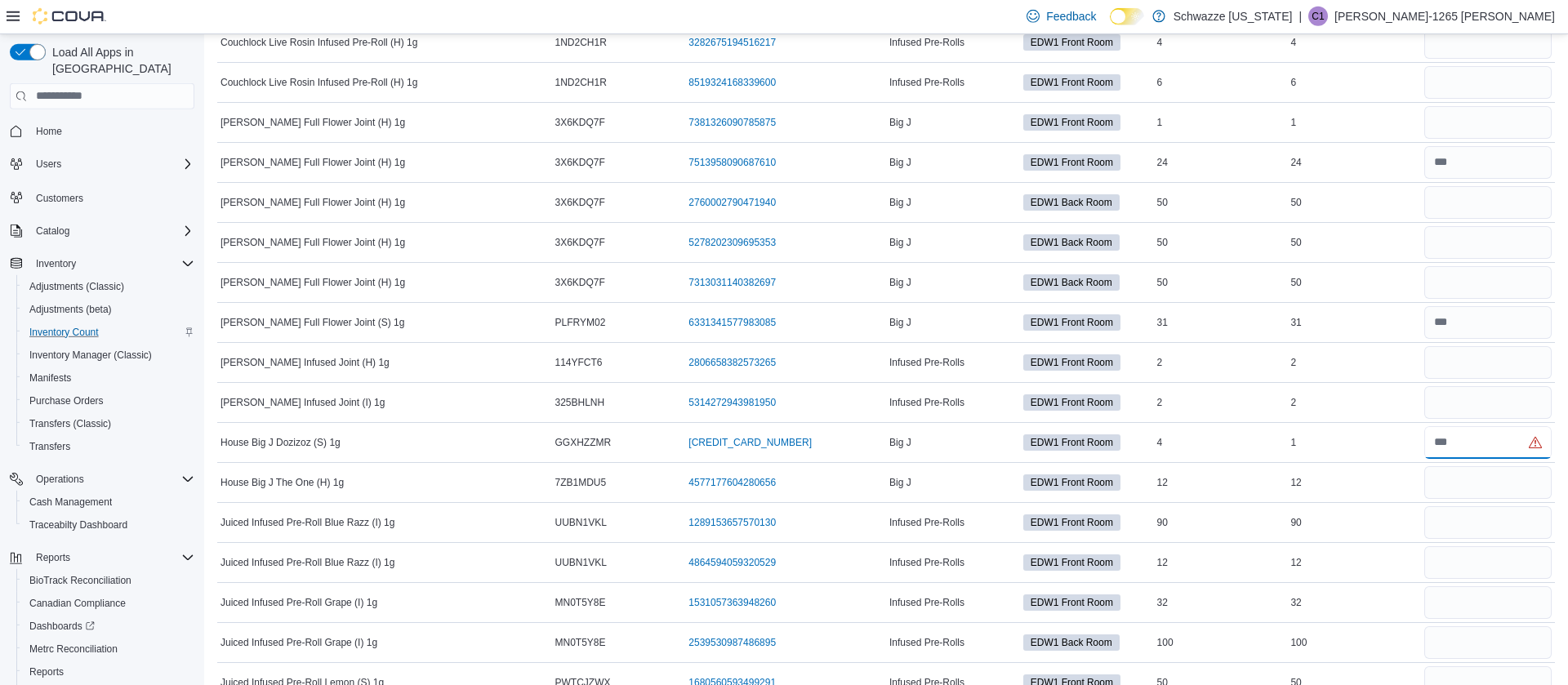
scroll to position [538, 0]
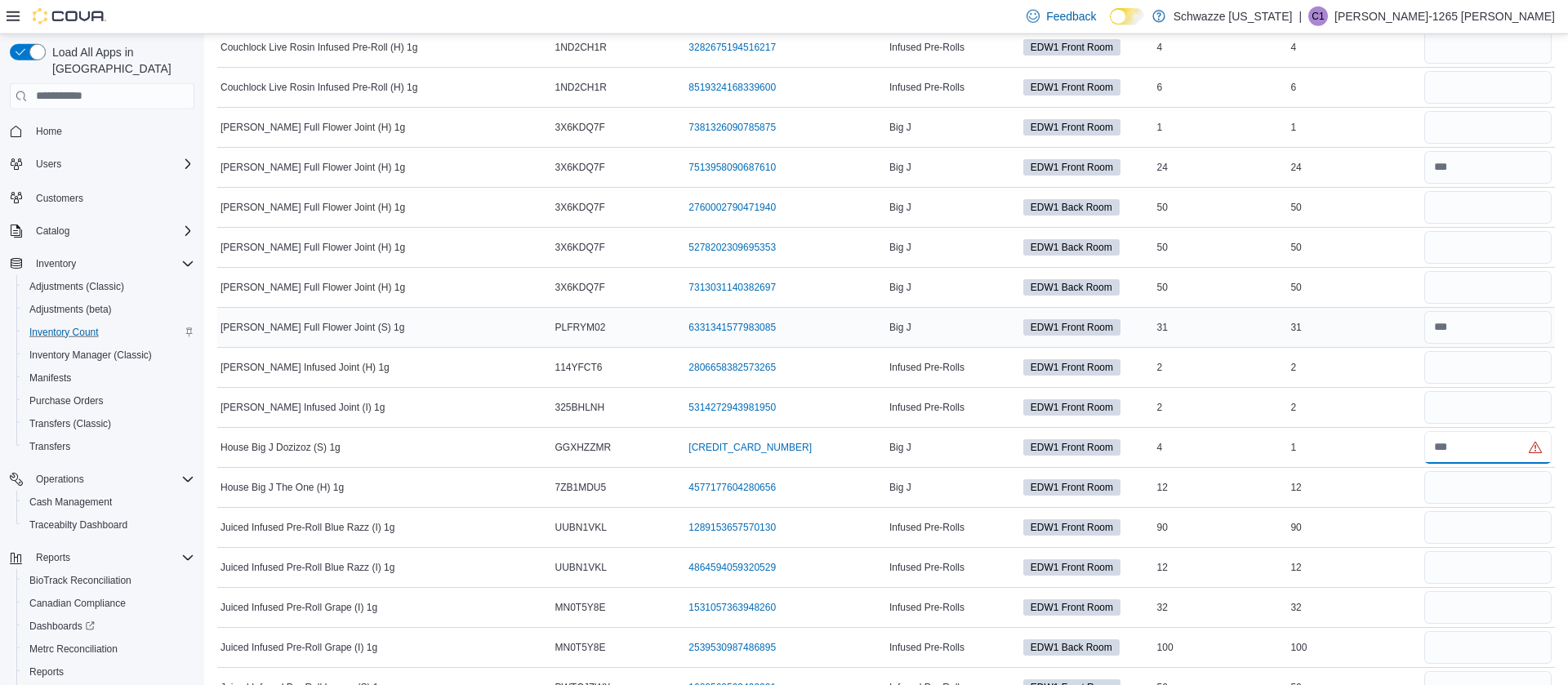
type input "*"
click at [1487, 319] on input "number" at bounding box center [1488, 327] width 128 height 33
type input "**"
click at [1473, 373] on input "number" at bounding box center [1488, 367] width 128 height 33
click at [1472, 340] on input "number" at bounding box center [1488, 327] width 128 height 33
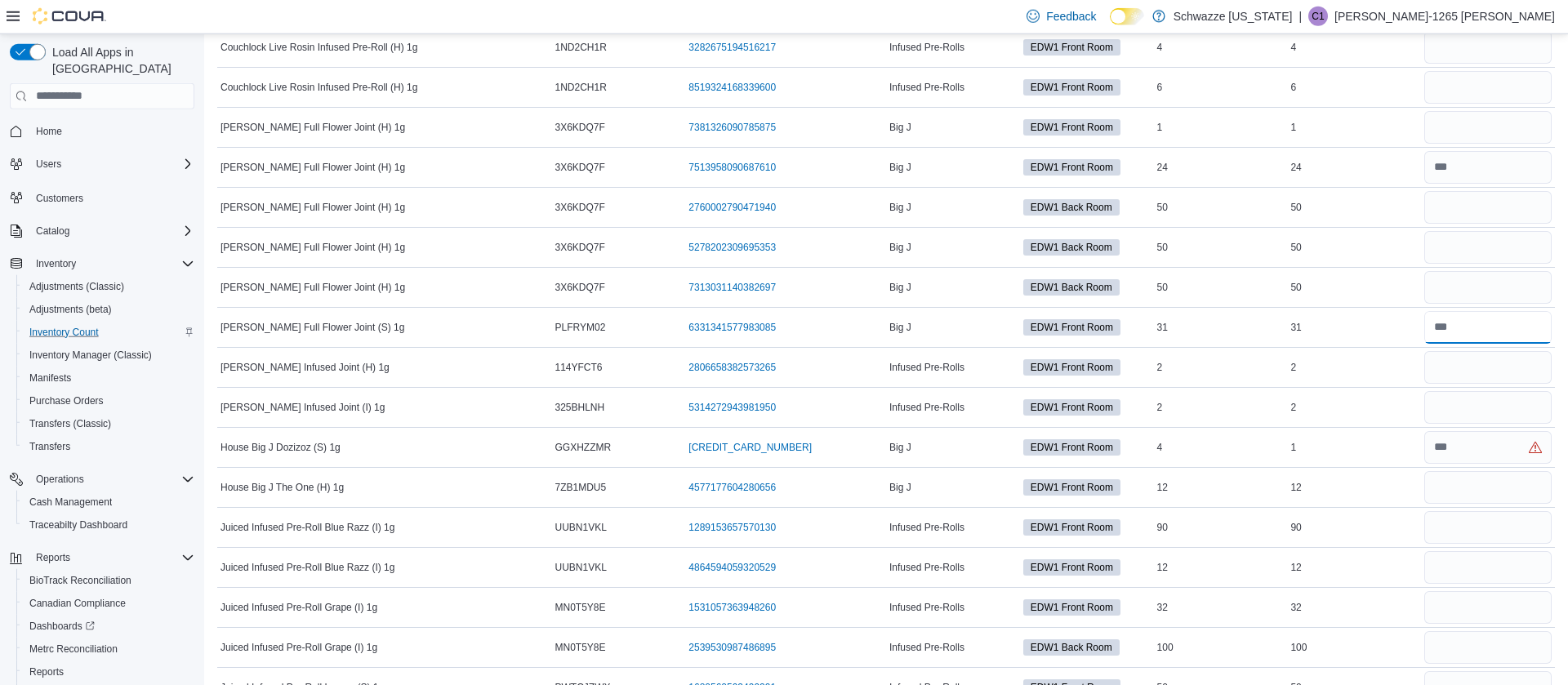
type input "**"
click at [1443, 374] on input "number" at bounding box center [1488, 367] width 128 height 33
type input "*"
click at [1441, 417] on input "number" at bounding box center [1488, 408] width 128 height 33
type input "*"
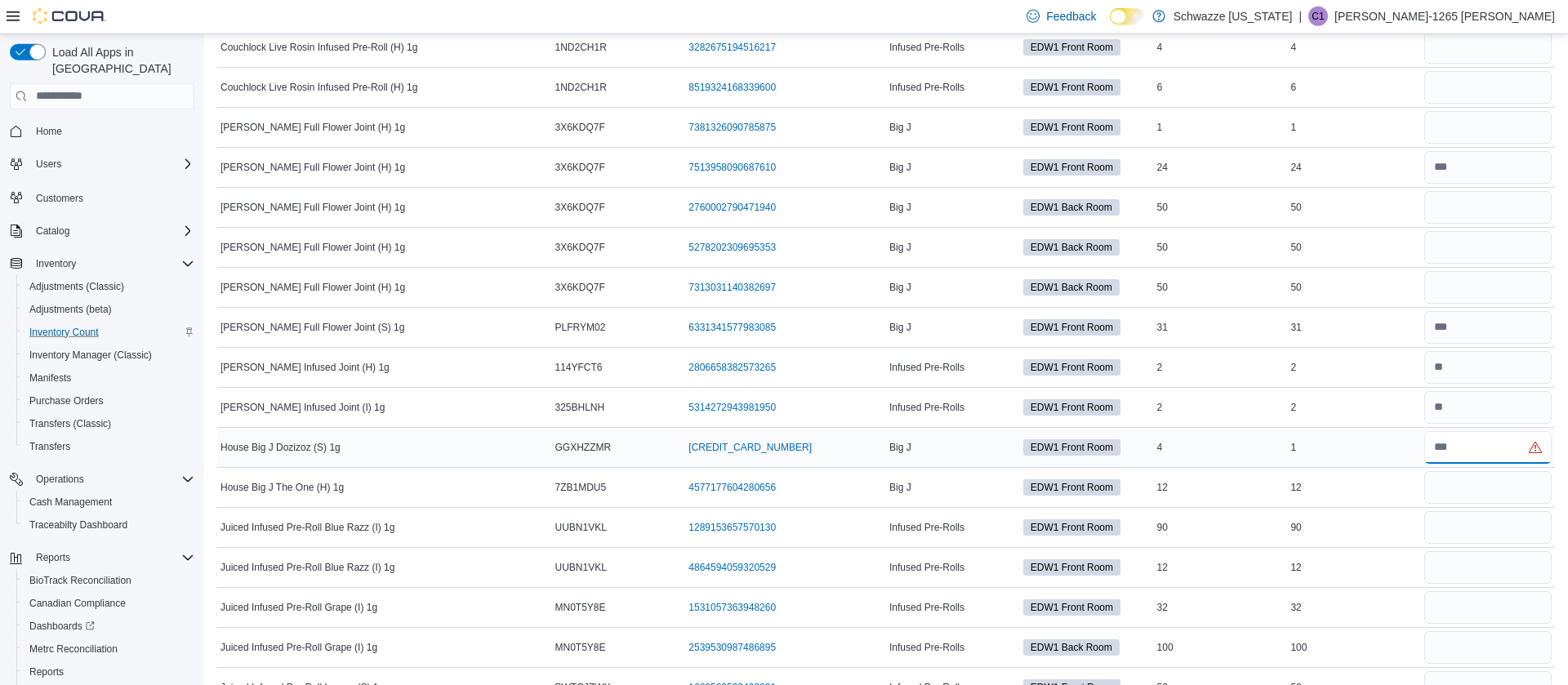
click at [1444, 441] on input "number" at bounding box center [1488, 448] width 128 height 33
type input "*"
click at [1455, 493] on input "number" at bounding box center [1488, 487] width 128 height 33
type input "**"
click at [1451, 539] on input "number" at bounding box center [1488, 527] width 128 height 33
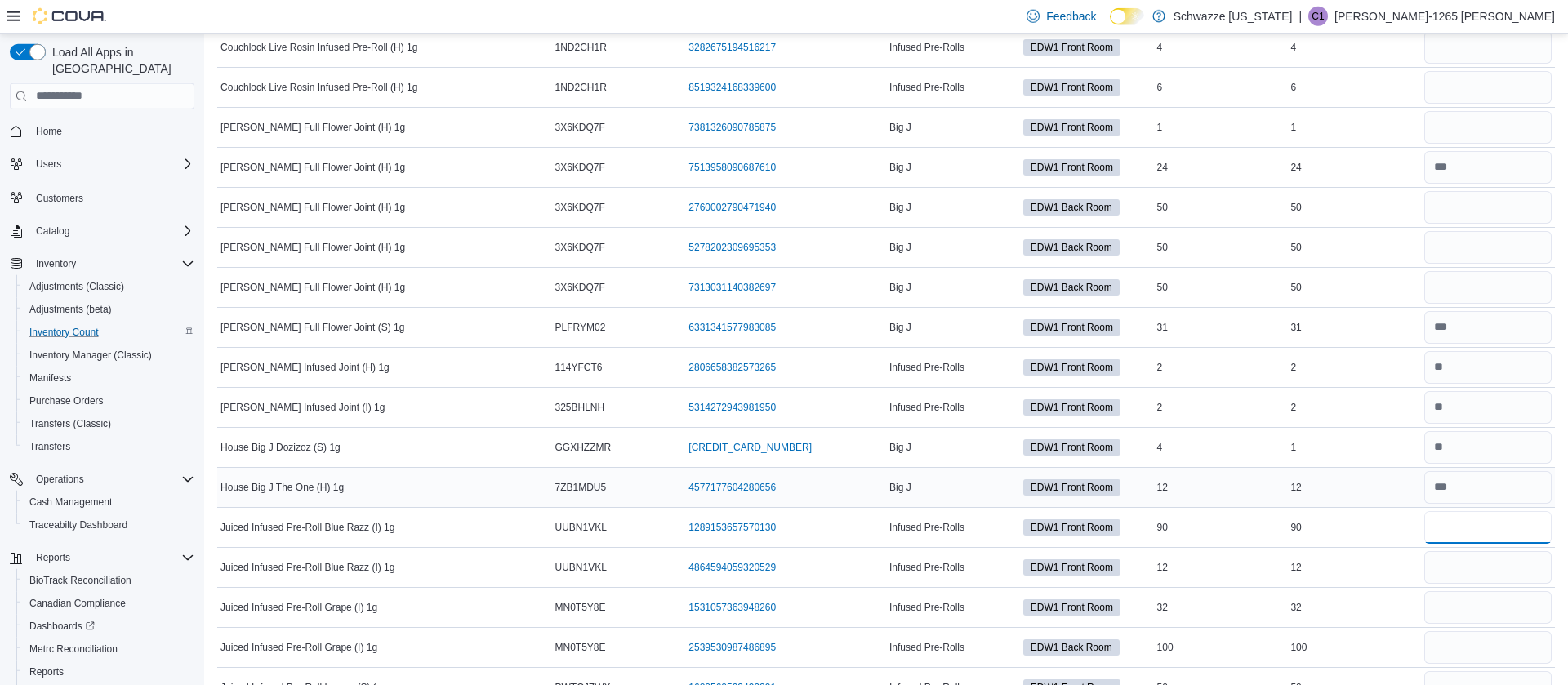
type input "*"
click at [1457, 496] on input "number" at bounding box center [1488, 487] width 128 height 33
type input "**"
click at [1481, 533] on input "number" at bounding box center [1488, 527] width 128 height 33
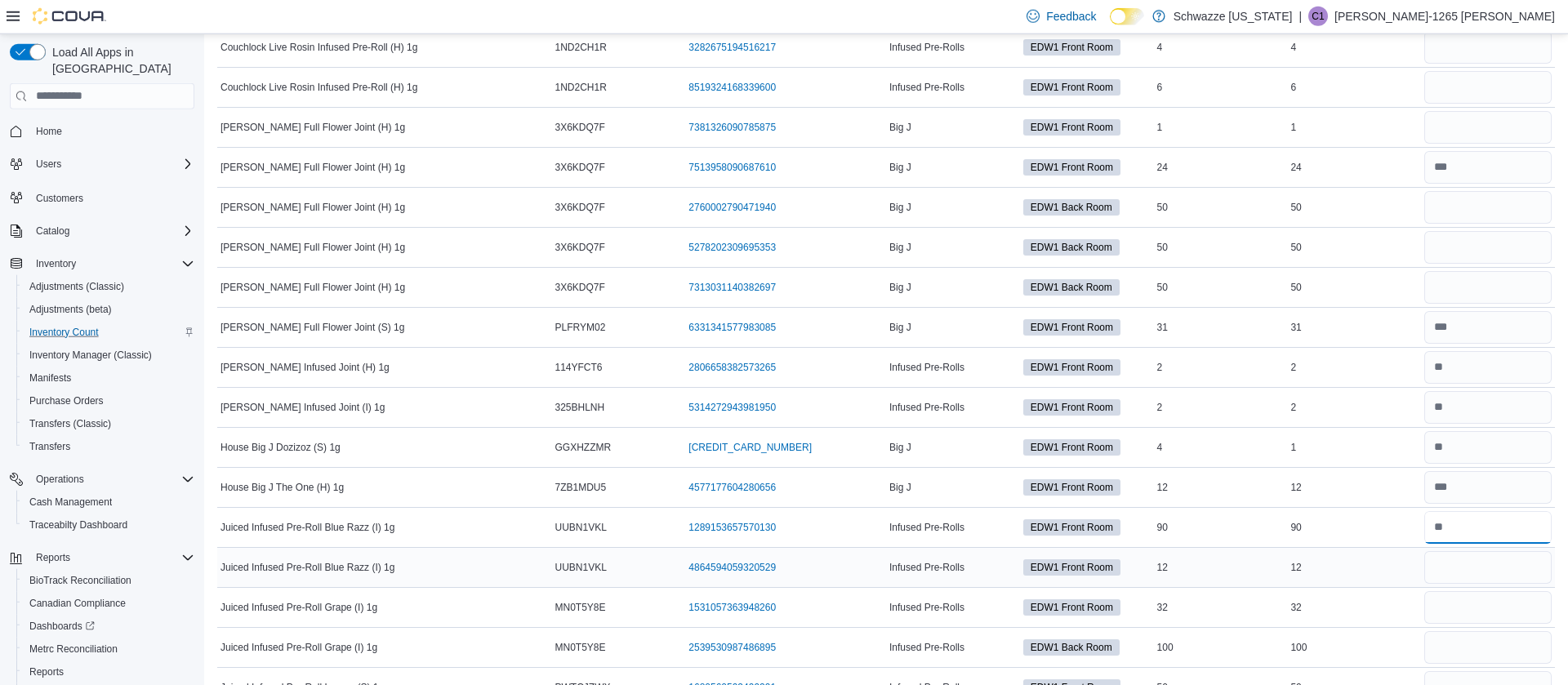
type input "**"
click at [1479, 560] on input "number" at bounding box center [1488, 568] width 128 height 33
type input "**"
click at [1481, 498] on input "number" at bounding box center [1488, 487] width 128 height 33
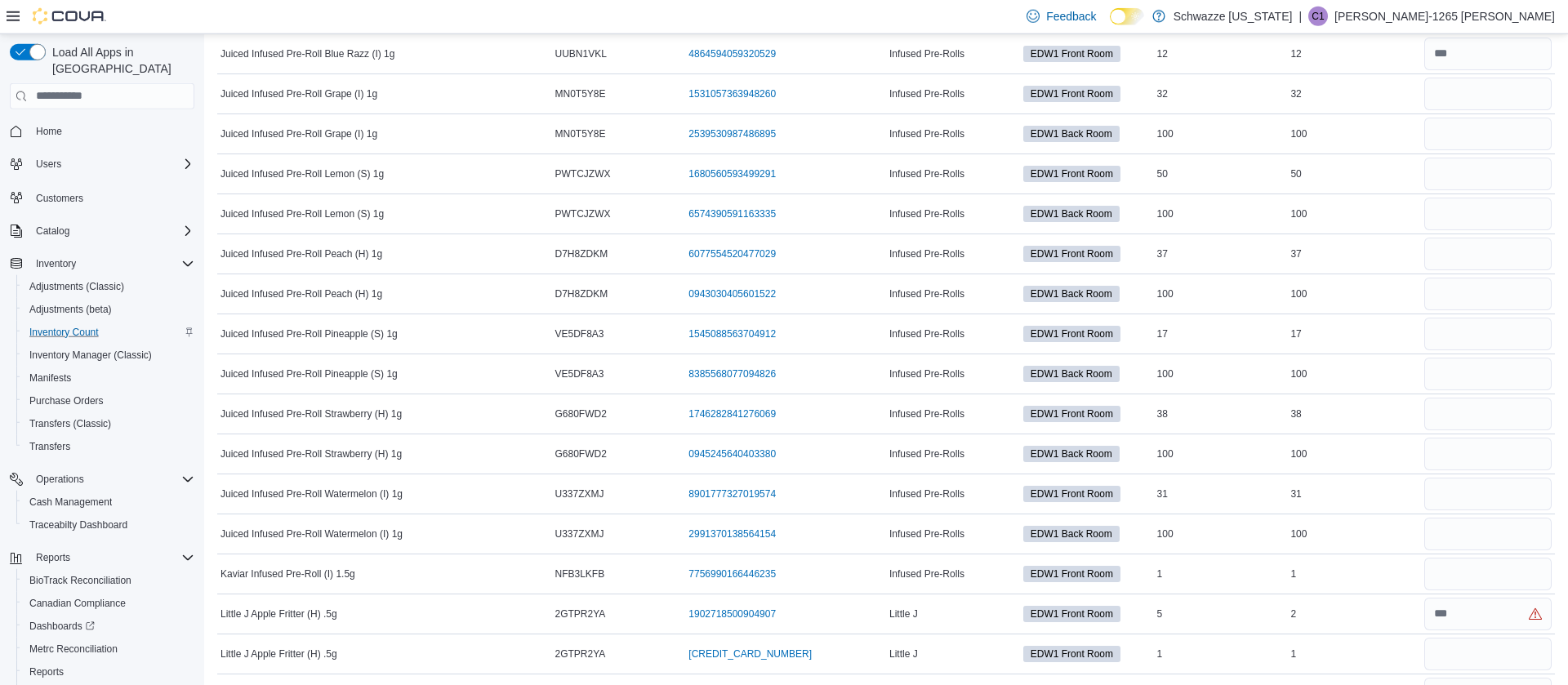
scroll to position [1094, 0]
type input "**"
click at [1513, 39] on input "number" at bounding box center [1488, 52] width 128 height 33
click at [1503, 53] on input "number" at bounding box center [1488, 52] width 128 height 33
type input "**"
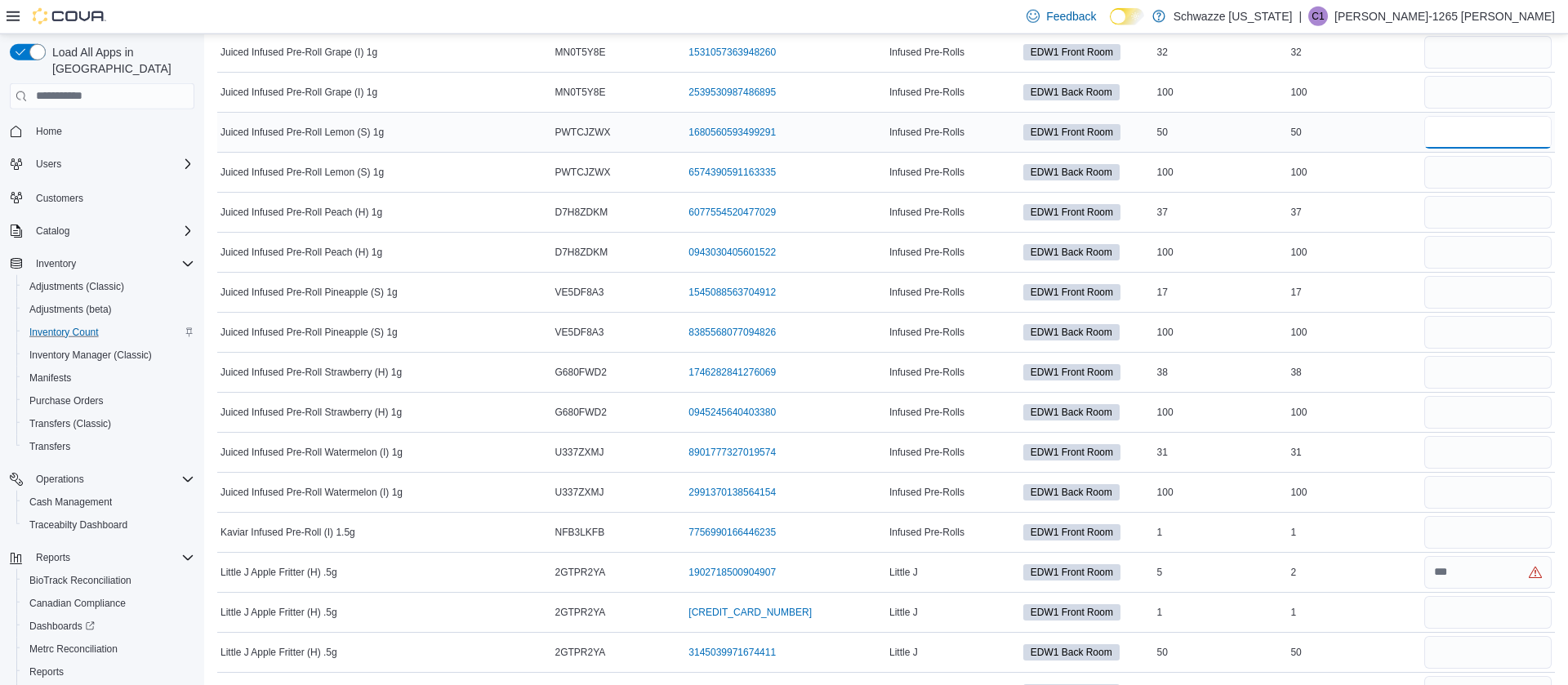
click at [1448, 124] on input "number" at bounding box center [1488, 132] width 128 height 33
type input "**"
click at [1447, 158] on input "number" at bounding box center [1488, 172] width 128 height 33
click at [1472, 212] on input "number" at bounding box center [1488, 212] width 128 height 33
